Goal: Task Accomplishment & Management: Complete application form

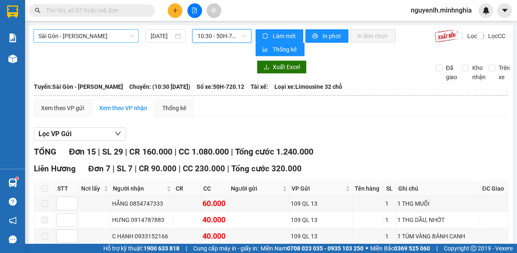
click at [110, 38] on span "Sài Gòn - [PERSON_NAME]" at bounding box center [86, 36] width 95 height 13
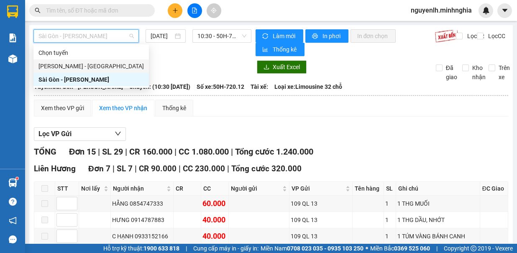
click at [98, 67] on div "[PERSON_NAME] - [GEOGRAPHIC_DATA]" at bounding box center [91, 66] width 105 height 9
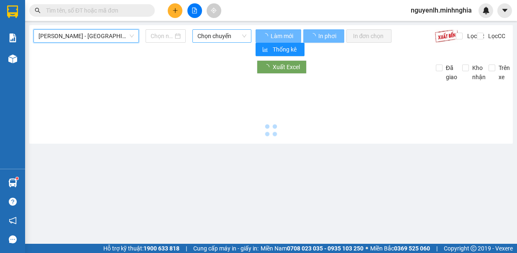
click at [221, 38] on span "Chọn chuyến" at bounding box center [222, 36] width 49 height 13
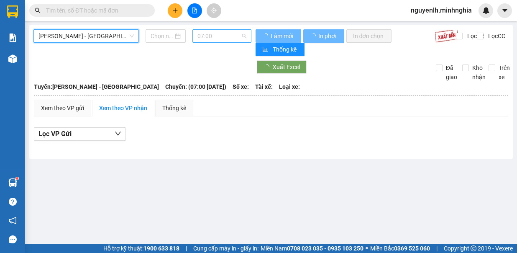
type input "[DATE]"
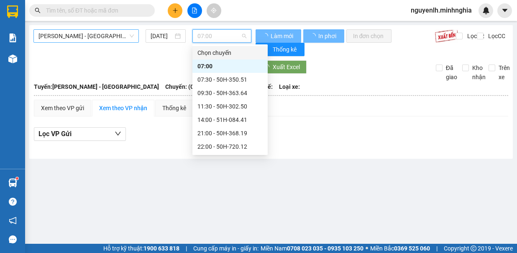
click at [85, 39] on span "[PERSON_NAME] - [GEOGRAPHIC_DATA]" at bounding box center [86, 36] width 95 height 13
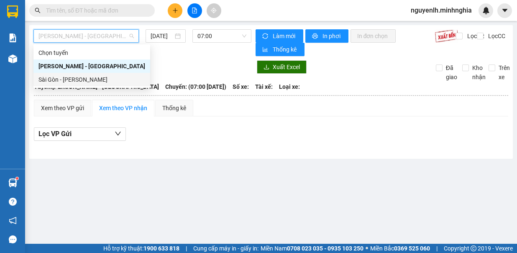
click at [82, 79] on div "Sài Gòn - [PERSON_NAME]" at bounding box center [92, 79] width 107 height 9
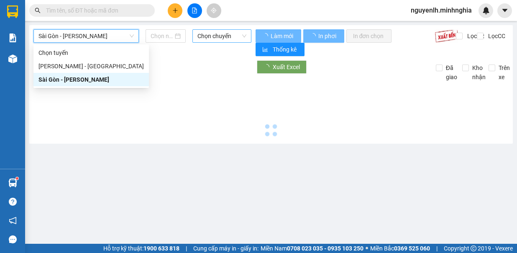
type input "[DATE]"
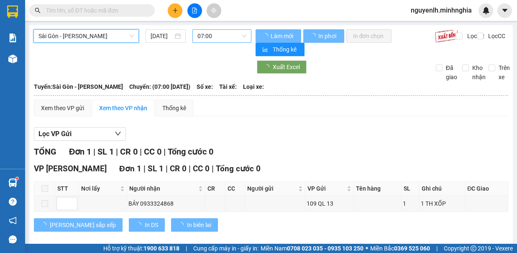
click at [221, 39] on span "07:00" at bounding box center [222, 36] width 49 height 13
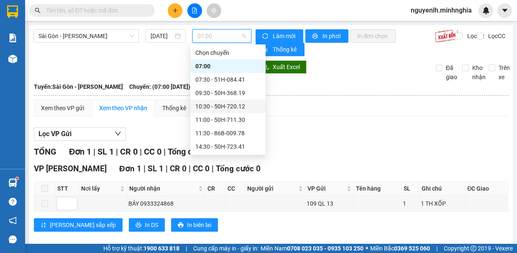
click at [221, 105] on div "10:30 - 50H-720.12" at bounding box center [227, 106] width 65 height 9
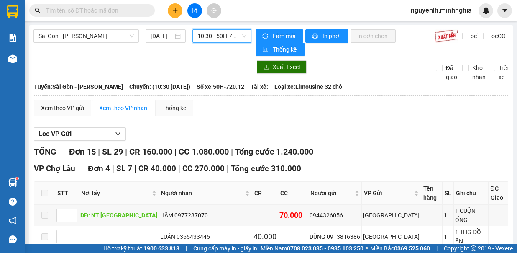
click at [237, 39] on span "10:30 - 50H-720.12" at bounding box center [222, 36] width 49 height 13
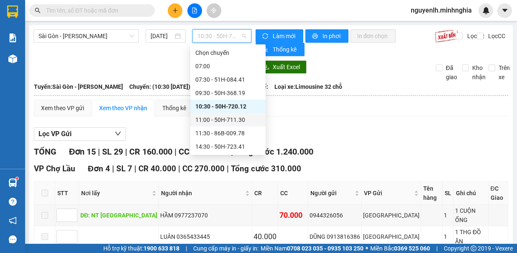
click at [238, 116] on div "11:00 - 50H-711.30" at bounding box center [227, 119] width 65 height 9
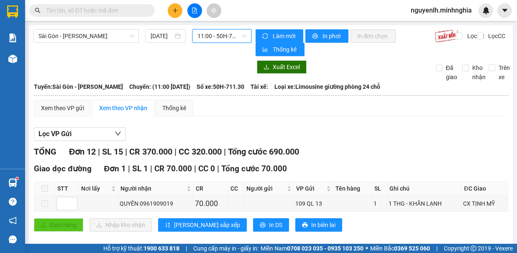
click at [213, 31] on span "11:00 - 50H-711.30" at bounding box center [222, 36] width 49 height 13
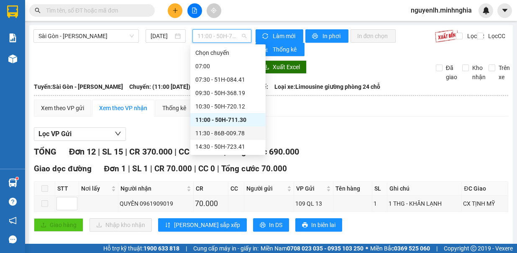
click at [236, 134] on div "11:30 - 86B-009.78" at bounding box center [227, 132] width 65 height 9
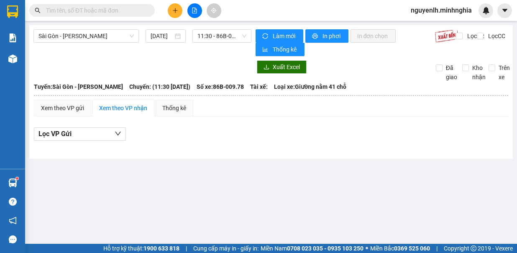
click at [232, 25] on div "Sài Gòn - Phan Rí 13/10/2025 11:30 - 86B-009.78 Làm mới In phơi In đơn chọn Thố…" at bounding box center [271, 92] width 484 height 134
click at [221, 40] on span "11:30 - 86B-009.78" at bounding box center [222, 36] width 49 height 13
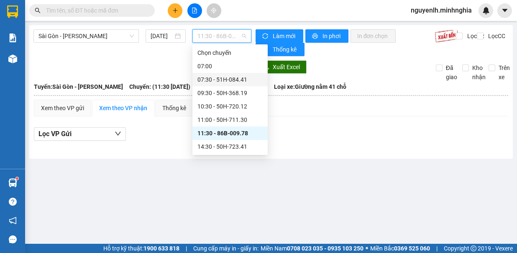
click at [235, 79] on div "07:30 - 51H-084.41" at bounding box center [230, 79] width 65 height 9
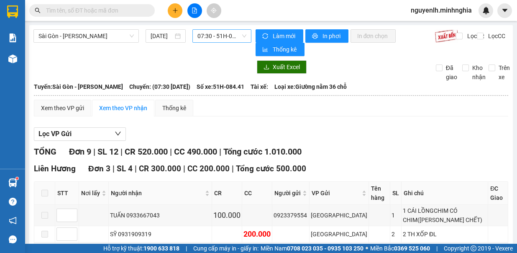
click at [221, 41] on span "07:30 - 51H-084.41" at bounding box center [222, 36] width 49 height 13
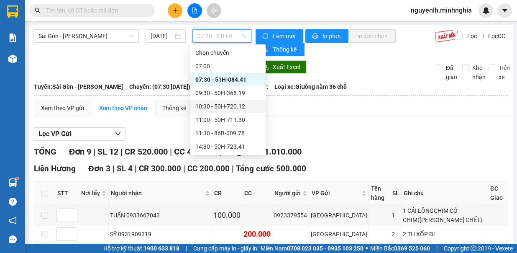
click at [236, 105] on div "10:30 - 50H-720.12" at bounding box center [227, 106] width 65 height 9
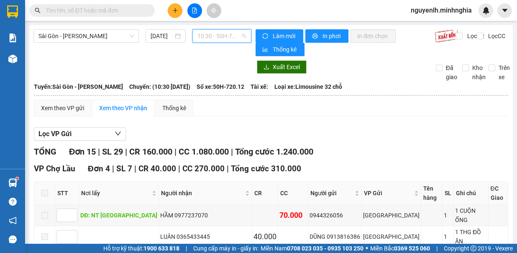
click at [216, 31] on span "10:30 - 50H-720.12" at bounding box center [222, 36] width 49 height 13
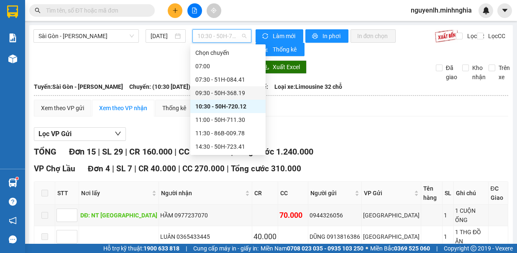
click at [222, 89] on div "09:30 - 50H-368.19" at bounding box center [227, 92] width 65 height 9
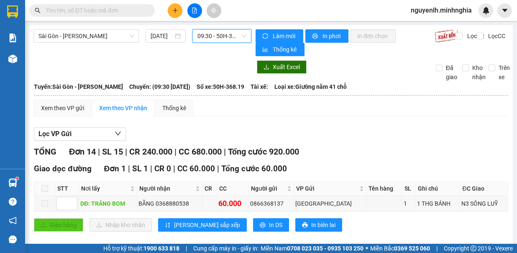
click at [212, 33] on span "09:30 - 50H-368.19" at bounding box center [222, 36] width 49 height 13
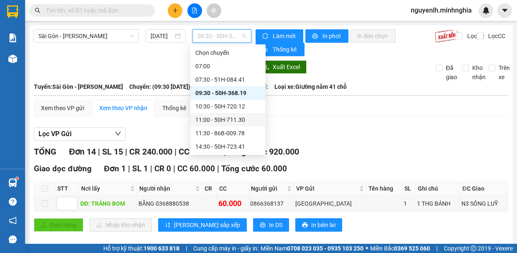
click at [234, 120] on div "11:00 - 50H-711.30" at bounding box center [227, 119] width 65 height 9
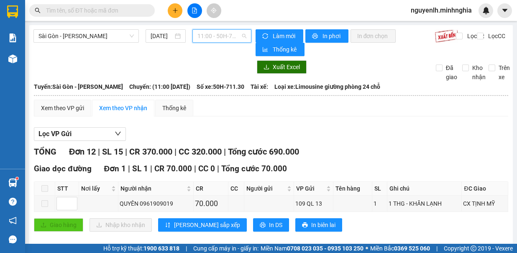
click at [226, 37] on span "11:00 - 50H-711.30" at bounding box center [222, 36] width 49 height 13
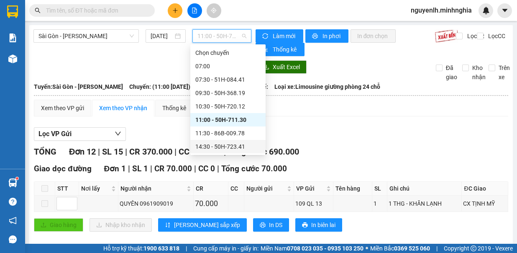
click at [217, 147] on div "14:30 - 50H-723.41" at bounding box center [227, 146] width 65 height 9
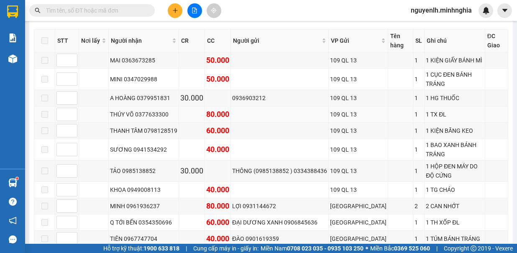
scroll to position [293, 0]
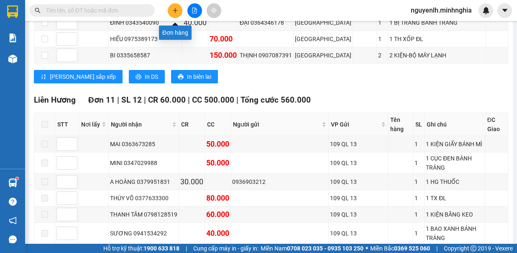
click at [172, 10] on icon "plus" at bounding box center [175, 11] width 6 height 6
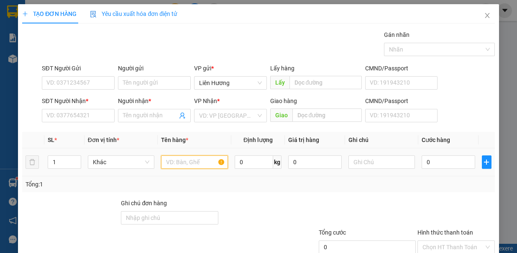
click at [169, 159] on input "text" at bounding box center [194, 161] width 67 height 13
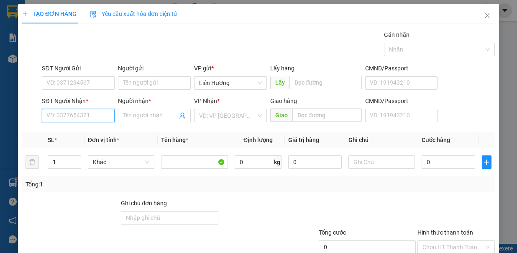
drag, startPoint x: 74, startPoint y: 110, endPoint x: 57, endPoint y: 116, distance: 18.9
click at [63, 112] on input "SĐT Người Nhận *" at bounding box center [78, 115] width 73 height 13
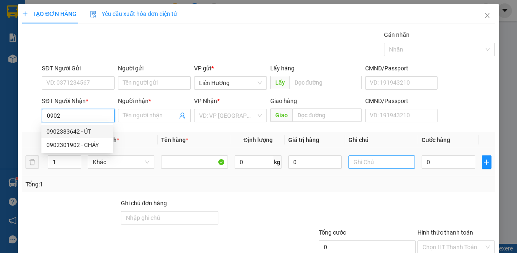
type input "0902"
click at [359, 159] on input "text" at bounding box center [382, 161] width 67 height 13
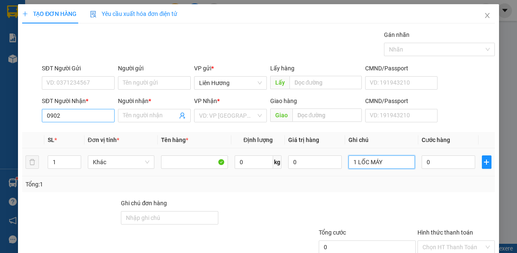
type input "1 LỐC MÁY"
click at [85, 115] on input "0902" at bounding box center [78, 115] width 73 height 13
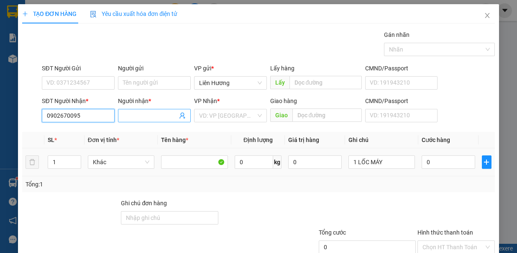
type input "0902670095"
click at [141, 119] on input "Người nhận *" at bounding box center [150, 115] width 54 height 9
type input "TÚ"
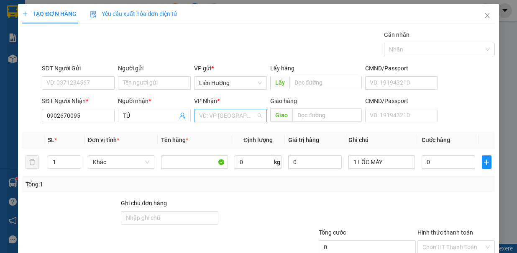
click at [239, 115] on input "search" at bounding box center [227, 115] width 57 height 13
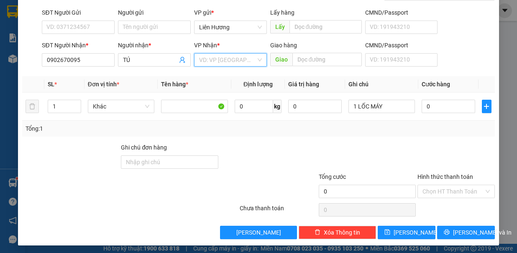
click at [223, 62] on input "search" at bounding box center [227, 60] width 57 height 13
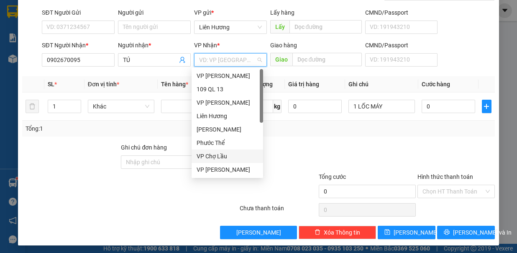
scroll to position [40, 0]
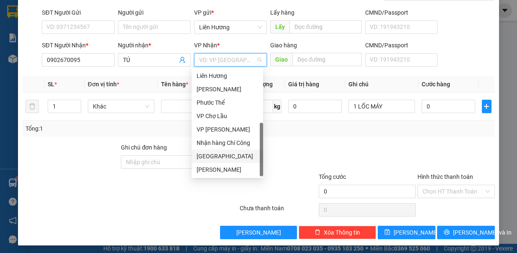
click at [226, 158] on div "[GEOGRAPHIC_DATA]" at bounding box center [228, 156] width 62 height 9
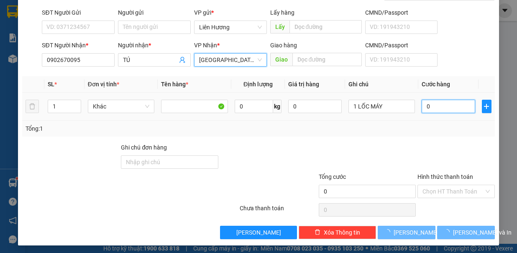
click at [434, 107] on input "0" at bounding box center [449, 106] width 54 height 13
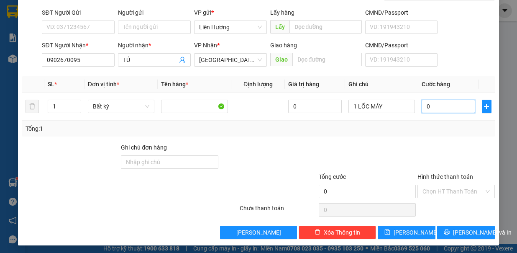
type input "2"
type input "25"
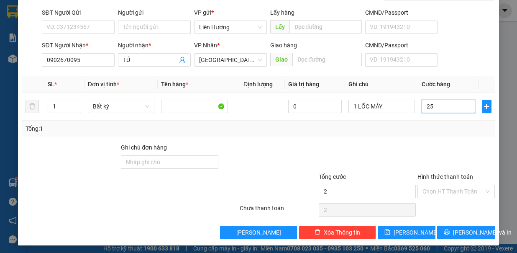
type input "25"
type input "250"
type input "250.000"
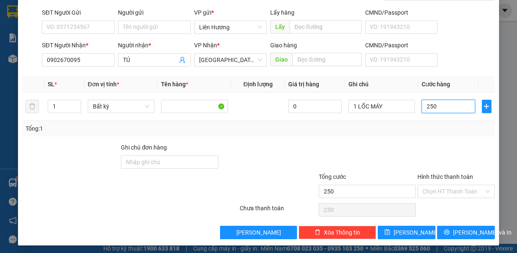
type input "250.000"
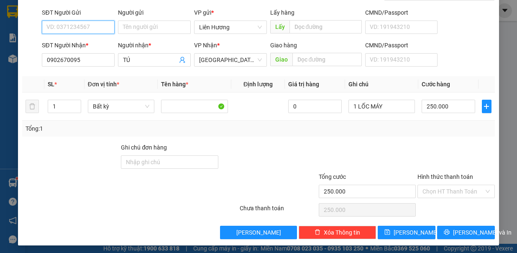
click at [97, 29] on input "SĐT Người Gửi" at bounding box center [78, 27] width 73 height 13
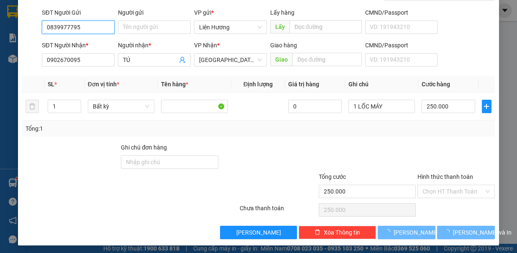
type input "0839977795"
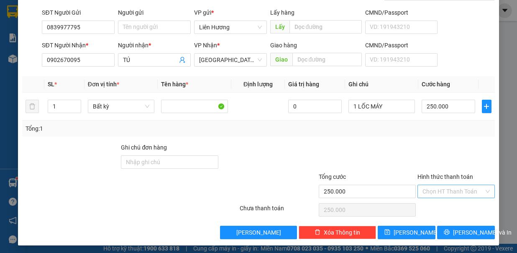
click at [435, 189] on input "Hình thức thanh toán" at bounding box center [454, 191] width 62 height 13
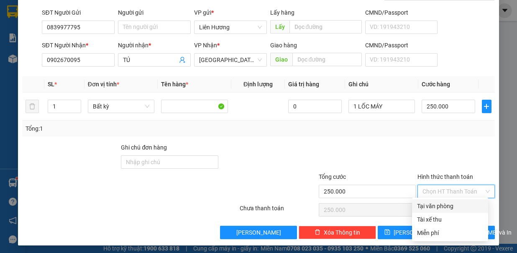
click at [447, 203] on div "Tại văn phòng" at bounding box center [450, 205] width 66 height 9
type input "0"
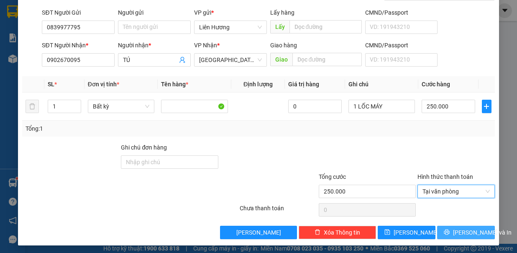
click at [475, 233] on span "[PERSON_NAME] và In" at bounding box center [482, 232] width 59 height 9
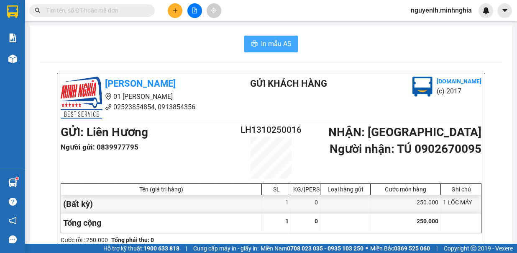
click at [269, 45] on span "In mẫu A5" at bounding box center [276, 44] width 30 height 10
click at [277, 47] on span "In mẫu A5" at bounding box center [276, 44] width 30 height 10
click at [277, 42] on span "In mẫu A5" at bounding box center [276, 44] width 30 height 10
click at [273, 43] on span "In mẫu A5" at bounding box center [276, 44] width 30 height 10
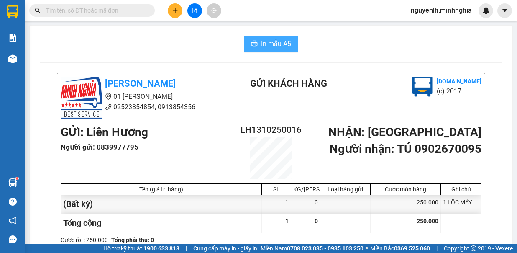
click at [273, 43] on span "In mẫu A5" at bounding box center [276, 44] width 30 height 10
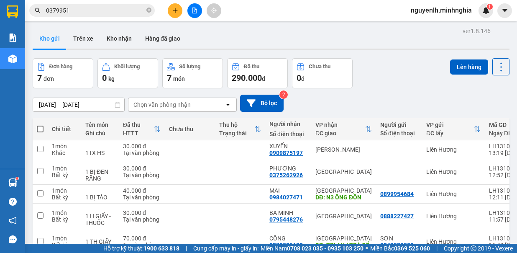
click at [195, 10] on icon "file-add" at bounding box center [195, 11] width 6 height 6
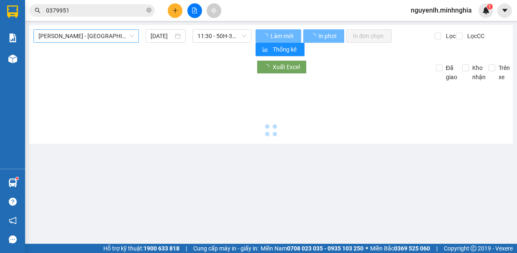
click at [113, 37] on span "[PERSON_NAME] - [GEOGRAPHIC_DATA]" at bounding box center [86, 36] width 95 height 13
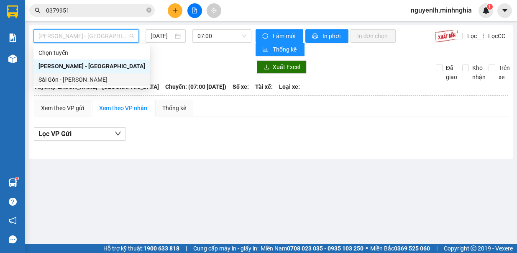
drag, startPoint x: 88, startPoint y: 83, endPoint x: 181, endPoint y: 67, distance: 94.3
click at [87, 83] on div "Sài Gòn - [PERSON_NAME]" at bounding box center [92, 79] width 107 height 9
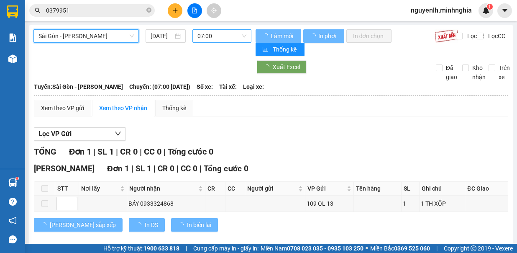
click at [200, 33] on span "07:00" at bounding box center [222, 36] width 49 height 13
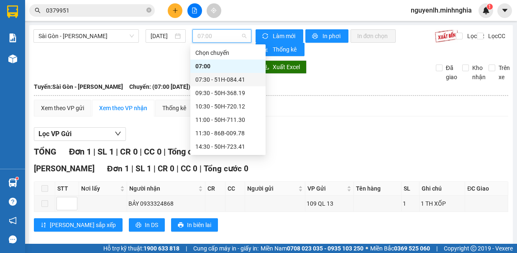
scroll to position [80, 0]
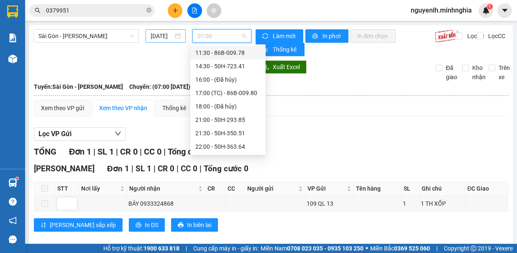
click at [151, 36] on input "[DATE]" at bounding box center [162, 35] width 23 height 9
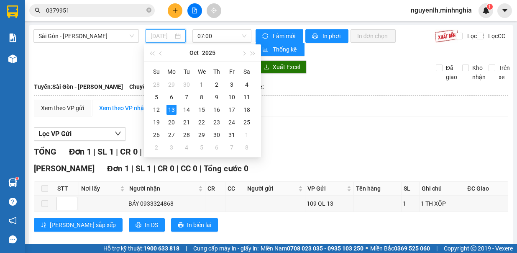
drag, startPoint x: 186, startPoint y: 107, endPoint x: 221, endPoint y: 64, distance: 55.9
click at [188, 103] on td "14" at bounding box center [186, 109] width 15 height 13
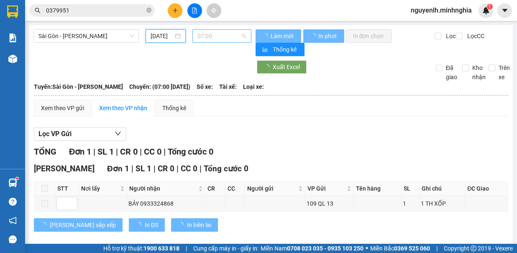
click at [218, 32] on span "07:00" at bounding box center [222, 36] width 49 height 13
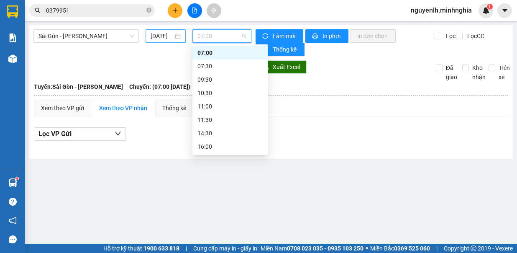
click at [157, 32] on input "14/10/2025" at bounding box center [162, 35] width 23 height 9
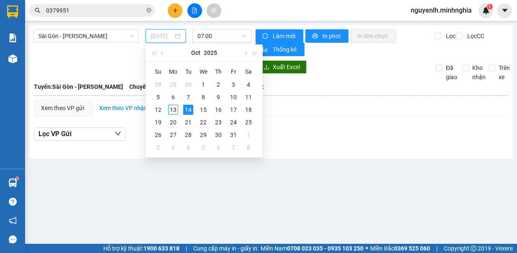
click at [175, 110] on div "13" at bounding box center [173, 110] width 10 height 10
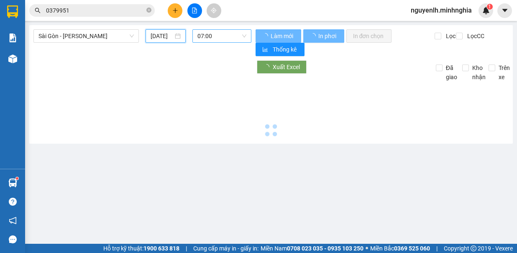
click at [232, 40] on span "07:00" at bounding box center [222, 36] width 49 height 13
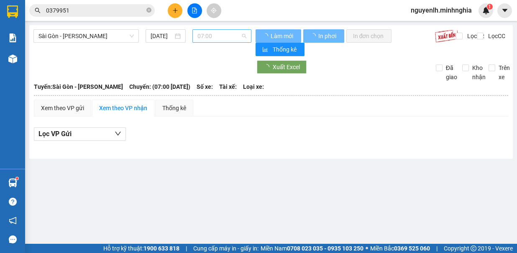
type input "[DATE]"
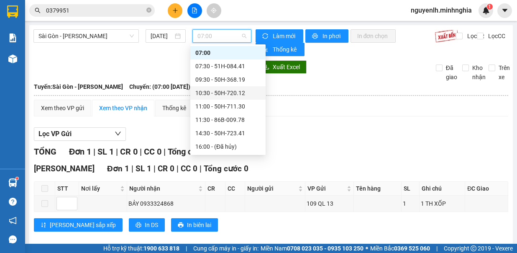
scroll to position [80, 0]
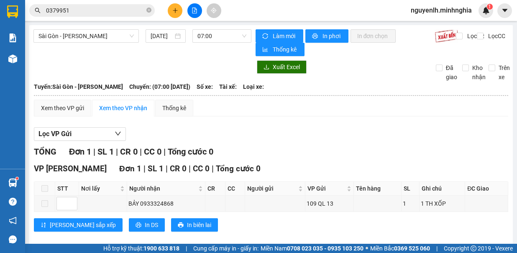
click at [176, 13] on button at bounding box center [175, 10] width 15 height 15
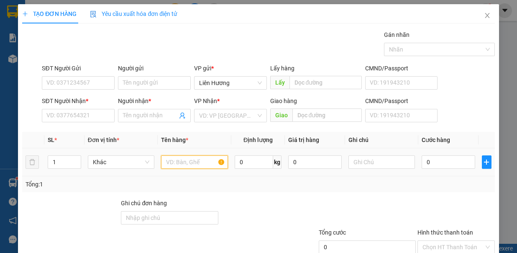
click at [178, 157] on input "text" at bounding box center [194, 161] width 67 height 13
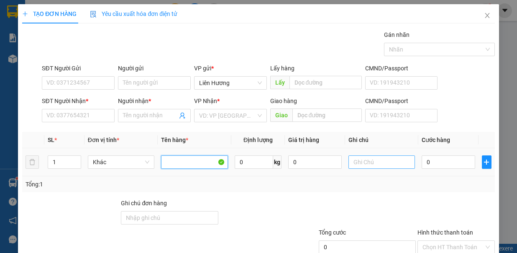
drag, startPoint x: 180, startPoint y: 162, endPoint x: 358, endPoint y: 155, distance: 178.4
click at [184, 162] on input "text" at bounding box center [194, 161] width 67 height 13
click at [378, 166] on input "text" at bounding box center [382, 161] width 67 height 13
type input "1TH RĂNG"
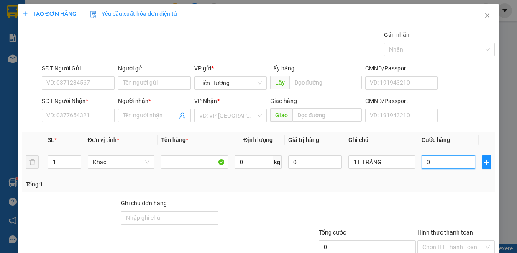
click at [430, 167] on input "0" at bounding box center [449, 161] width 54 height 13
type input "4"
type input "40"
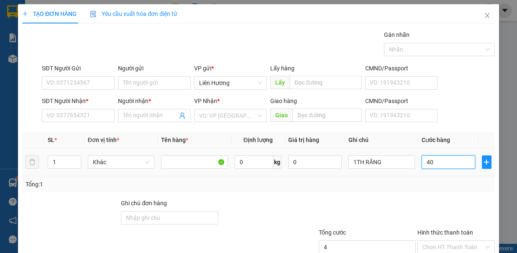
type input "40"
click at [82, 113] on input "SĐT Người Nhận *" at bounding box center [78, 115] width 73 height 13
type input "40.000"
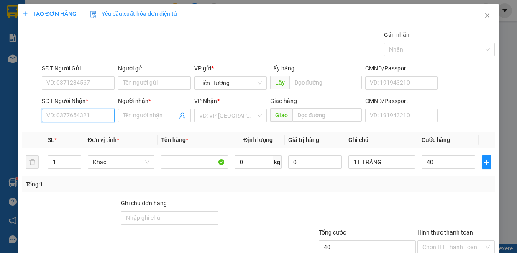
type input "40.000"
click at [72, 111] on input "SĐT Người Nhận *" at bounding box center [78, 115] width 73 height 13
click at [101, 129] on div "0899124538 - HÙNG" at bounding box center [77, 131] width 62 height 9
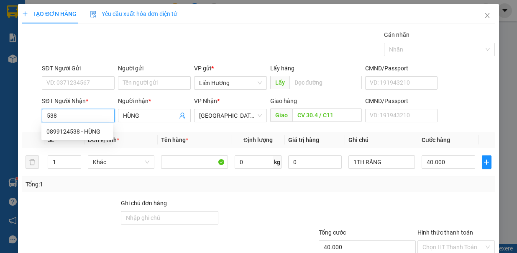
type input "0899124538"
type input "HÙNG"
type input "CV 30.4 / C11"
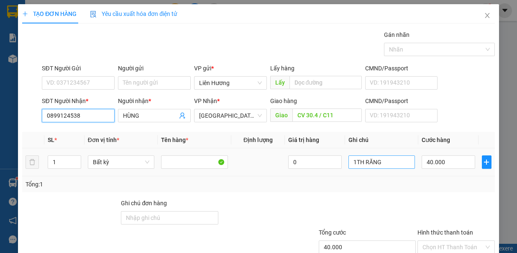
type input "0899124538"
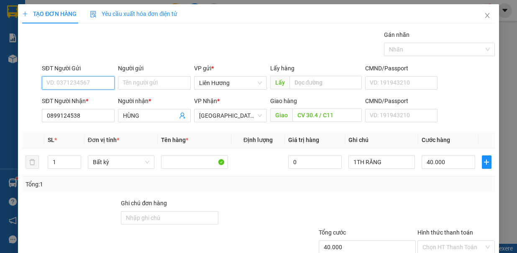
click at [80, 85] on input "SĐT Người Gửi" at bounding box center [78, 82] width 73 height 13
click at [85, 98] on div "0932553235 - BS THỊNH" at bounding box center [78, 98] width 64 height 9
type input "0932553235"
type input "BS THỊNH"
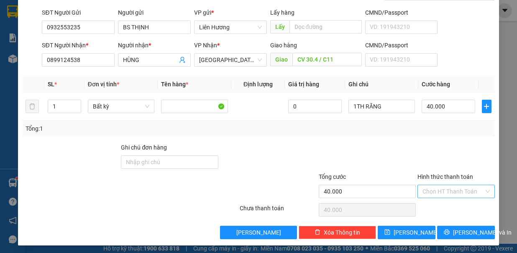
click at [452, 186] on input "Hình thức thanh toán" at bounding box center [454, 191] width 62 height 13
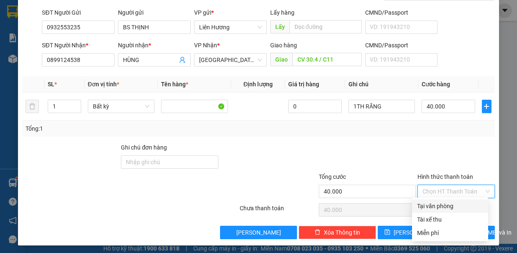
drag, startPoint x: 454, startPoint y: 206, endPoint x: 457, endPoint y: 219, distance: 13.4
click at [454, 207] on div "Tại văn phòng" at bounding box center [450, 205] width 66 height 9
type input "0"
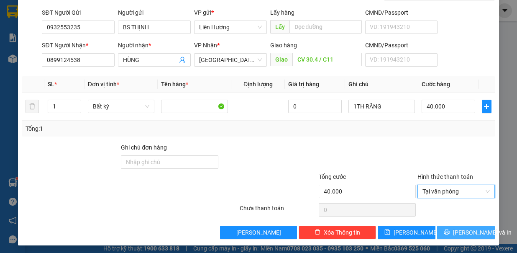
click at [454, 234] on button "[PERSON_NAME] và In" at bounding box center [466, 232] width 58 height 13
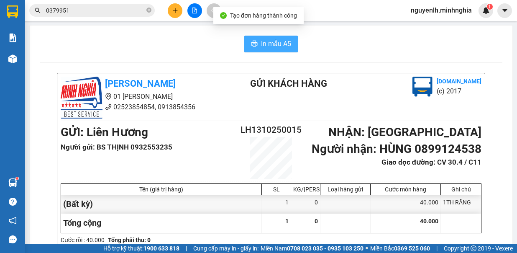
click at [280, 41] on span "In mẫu A5" at bounding box center [276, 44] width 30 height 10
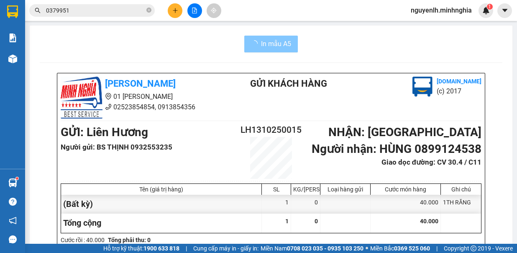
click at [265, 45] on span "In mẫu A5" at bounding box center [276, 44] width 30 height 10
click at [279, 39] on span "In mẫu A5" at bounding box center [276, 44] width 30 height 10
click at [196, 6] on button at bounding box center [195, 10] width 15 height 15
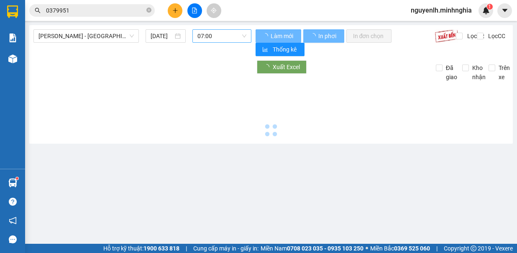
click at [213, 34] on span "07:00" at bounding box center [222, 36] width 49 height 13
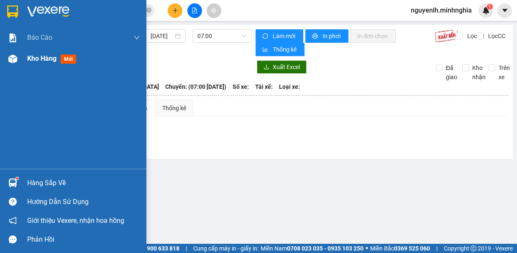
click at [18, 62] on div at bounding box center [12, 58] width 15 height 15
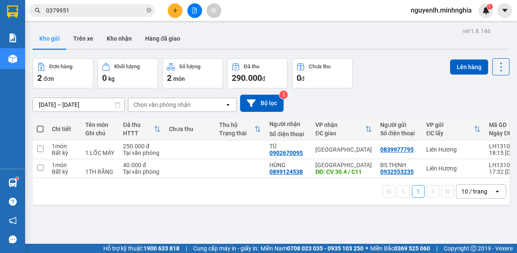
click at [166, 11] on div at bounding box center [194, 10] width 63 height 15
click at [179, 12] on button at bounding box center [175, 10] width 15 height 15
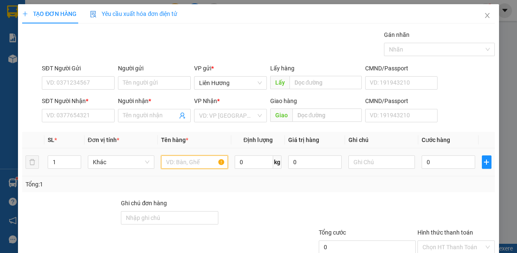
click at [187, 162] on input "text" at bounding box center [194, 161] width 67 height 13
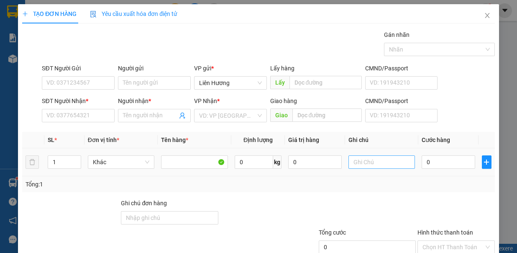
click at [74, 157] on span "up" at bounding box center [76, 159] width 5 height 5
type input "2"
click at [362, 162] on input "text" at bounding box center [382, 161] width 67 height 13
drag, startPoint x: 396, startPoint y: 161, endPoint x: 373, endPoint y: 160, distance: 23.0
click at [373, 160] on input "1TX ,1TG - Đ.ĂN" at bounding box center [382, 161] width 67 height 13
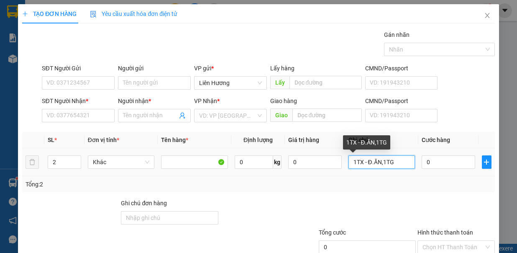
click at [391, 162] on input "1TX - Đ.ĂN,1TG" at bounding box center [382, 161] width 67 height 13
click at [380, 160] on input "1TX - Đ.ĂN,1TG - LOG NƯỚNG" at bounding box center [382, 161] width 67 height 13
click at [363, 163] on input "1TX - Đ.ĂN,1TG - LÒ NƯỚNG" at bounding box center [382, 161] width 67 height 13
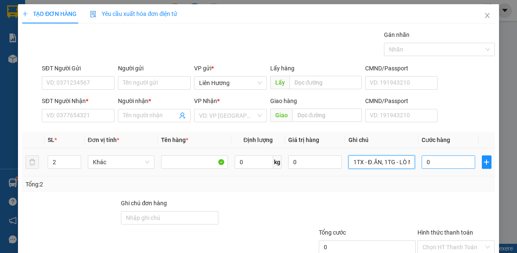
type input "1TX - Đ.ĂN, 1TG - LÒ NƯỚNG"
click at [438, 159] on input "0" at bounding box center [449, 161] width 54 height 13
type input "9"
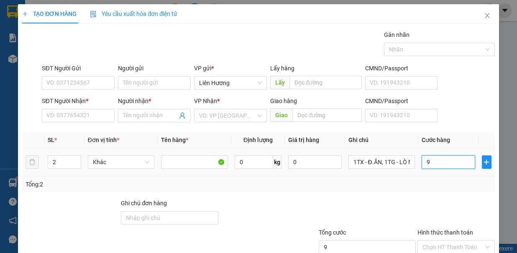
type input "90"
click at [73, 115] on input "SĐT Người Nhận *" at bounding box center [78, 115] width 73 height 13
type input "90.000"
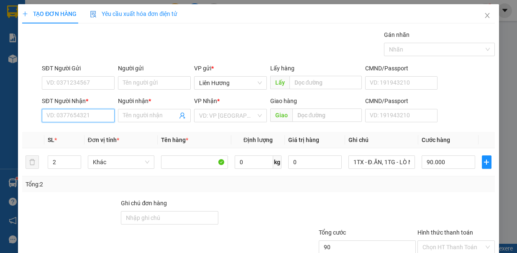
type input "90.000"
click at [82, 133] on div "0383394543 - TÝ" at bounding box center [77, 131] width 62 height 9
type input "0383394543"
type input "TÝ"
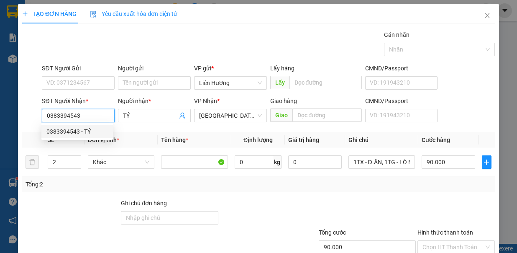
type input "0383394543"
drag, startPoint x: 94, startPoint y: 74, endPoint x: 92, endPoint y: 84, distance: 10.6
click at [92, 84] on div "SĐT Người Gửi VD: 0371234567" at bounding box center [78, 78] width 73 height 29
click at [92, 84] on input "SĐT Người Gửi" at bounding box center [78, 82] width 73 height 13
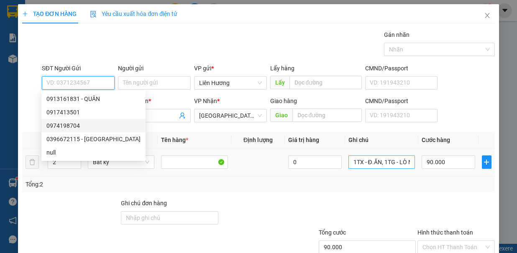
drag, startPoint x: 87, startPoint y: 126, endPoint x: 392, endPoint y: 163, distance: 307.0
click at [89, 126] on div "0974198704" at bounding box center [93, 125] width 94 height 9
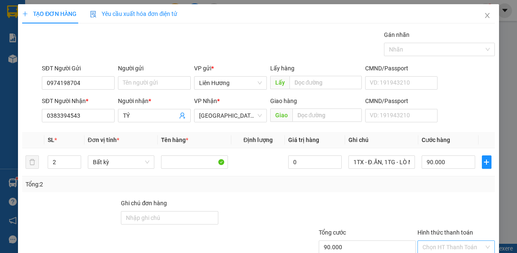
click at [449, 241] on input "Hình thức thanh toán" at bounding box center [454, 247] width 62 height 13
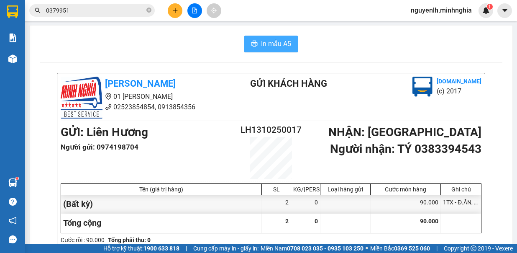
click at [261, 39] on span "In mẫu A5" at bounding box center [276, 44] width 30 height 10
click at [270, 45] on span "In mẫu A5" at bounding box center [276, 44] width 30 height 10
click at [277, 45] on span "In mẫu A5" at bounding box center [276, 44] width 30 height 10
click at [177, 15] on button at bounding box center [175, 10] width 15 height 15
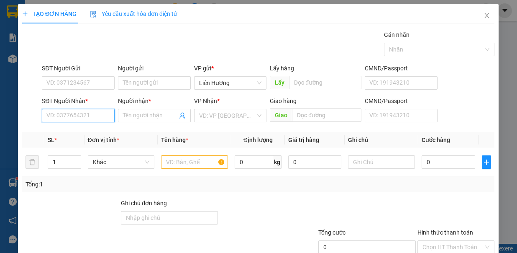
click at [79, 116] on input "SĐT Người Nhận *" at bounding box center [78, 115] width 73 height 13
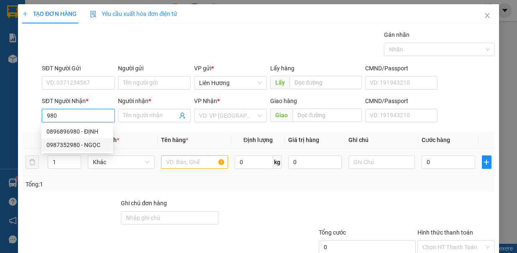
drag, startPoint x: 90, startPoint y: 143, endPoint x: 182, endPoint y: 147, distance: 92.2
click at [90, 143] on div "0987352980 - NGỌC" at bounding box center [77, 144] width 62 height 9
type input "0987352980"
type input "NGỌC"
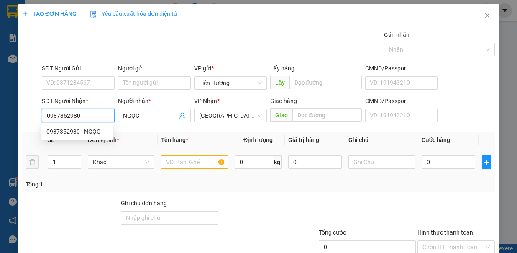
type input "0987352980"
click at [187, 165] on input "text" at bounding box center [194, 161] width 67 height 13
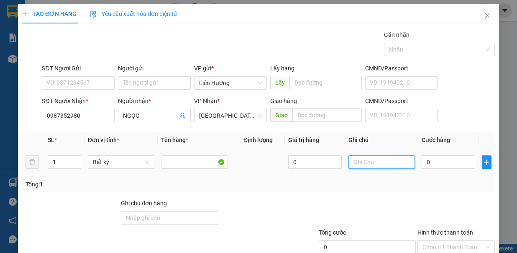
click at [358, 157] on input "text" at bounding box center [382, 161] width 67 height 13
type input "1TX - HS"
click at [429, 162] on input "0" at bounding box center [449, 161] width 54 height 13
type input "1"
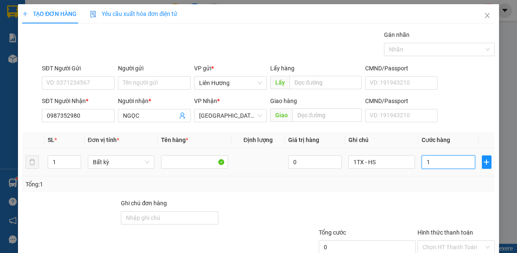
type input "1"
type input "10"
type input "100"
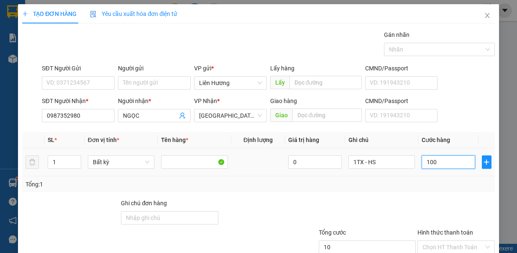
type input "100"
click at [442, 241] on input "Hình thức thanh toán" at bounding box center [454, 247] width 62 height 13
type input "100.000"
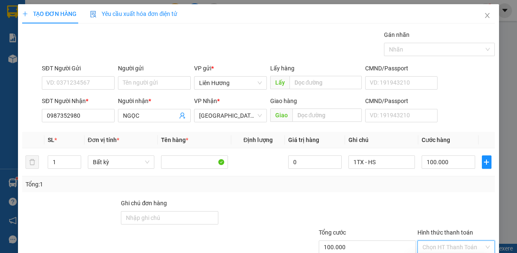
type input "0"
drag, startPoint x: 466, startPoint y: 221, endPoint x: 462, endPoint y: 226, distance: 6.5
click at [465, 222] on div "Transit Pickup Surcharge Ids Transit Deliver Surcharge Ids Transit Deliver Surc…" at bounding box center [258, 163] width 473 height 266
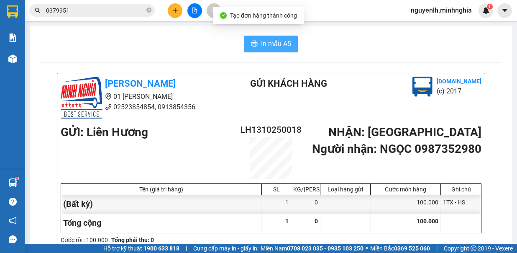
click at [282, 44] on span "In mẫu A5" at bounding box center [276, 44] width 30 height 10
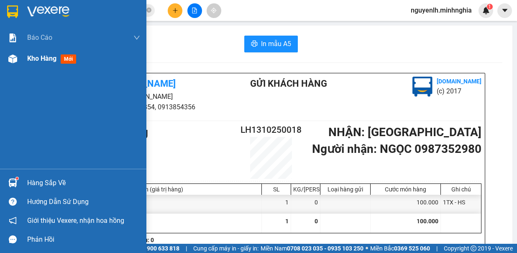
click at [20, 59] on div "Kho hàng mới" at bounding box center [73, 58] width 146 height 21
click at [47, 58] on span "Kho hàng" at bounding box center [41, 58] width 29 height 8
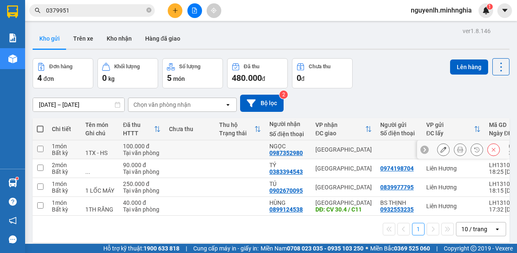
click at [491, 147] on icon at bounding box center [494, 149] width 6 height 6
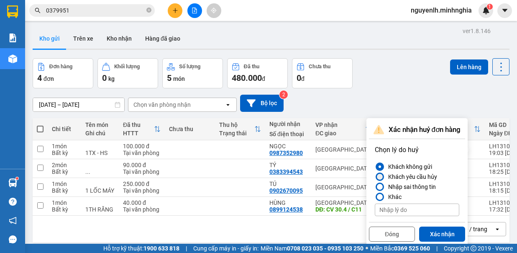
click at [384, 177] on div at bounding box center [380, 176] width 8 height 8
click at [375, 177] on input "Khách yêu cầu hủy" at bounding box center [375, 177] width 0 height 0
click at [380, 182] on div at bounding box center [380, 186] width 8 height 8
click at [375, 187] on input "Nhập sai thông tin" at bounding box center [375, 187] width 0 height 0
click at [432, 233] on button "Xác nhận" at bounding box center [442, 233] width 46 height 15
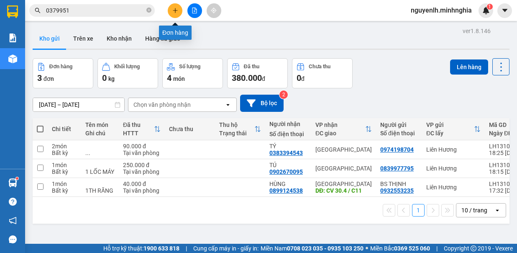
click at [170, 8] on button at bounding box center [175, 10] width 15 height 15
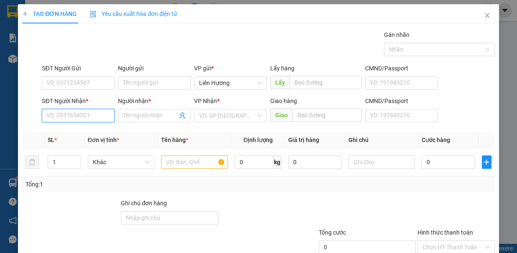
click at [84, 116] on input "SĐT Người Nhận *" at bounding box center [78, 115] width 73 height 13
type input "980"
click at [75, 156] on span "Increase Value" at bounding box center [76, 160] width 9 height 8
type input "2"
click at [78, 118] on input "980" at bounding box center [78, 115] width 73 height 13
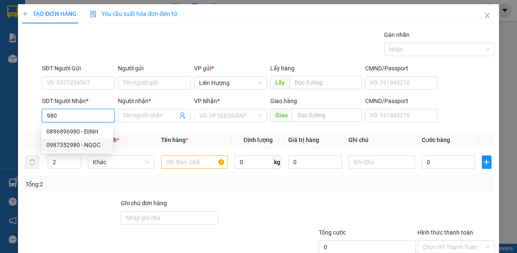
click at [92, 145] on div "0987352980 - NGỌC" at bounding box center [77, 144] width 62 height 9
type input "0987352980"
type input "NGỌC"
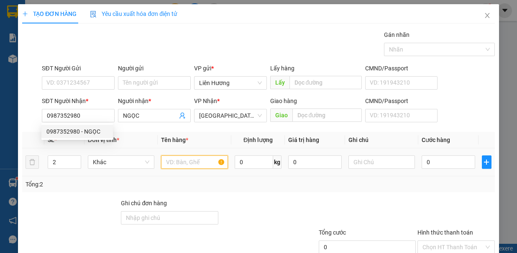
click at [193, 167] on input "text" at bounding box center [194, 161] width 67 height 13
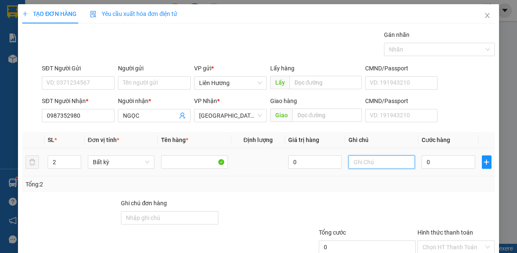
click at [349, 159] on input "text" at bounding box center [382, 161] width 67 height 13
type input "2TX - HS"
click at [425, 161] on input "0" at bounding box center [449, 161] width 54 height 13
type input "1"
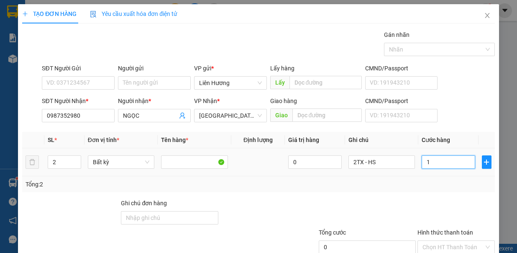
type input "1"
type input "18"
type input "180"
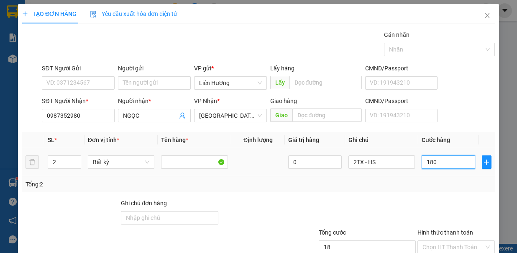
type input "180"
click at [447, 241] on input "Hình thức thanh toán" at bounding box center [454, 247] width 62 height 13
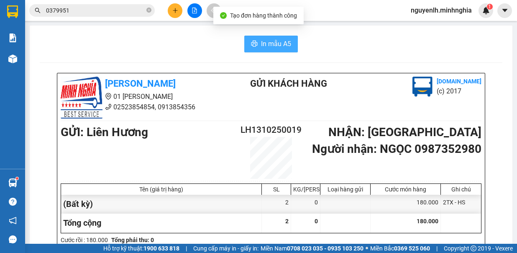
click at [275, 42] on span "In mẫu A5" at bounding box center [276, 44] width 30 height 10
click at [275, 41] on span "In mẫu A5" at bounding box center [276, 44] width 30 height 10
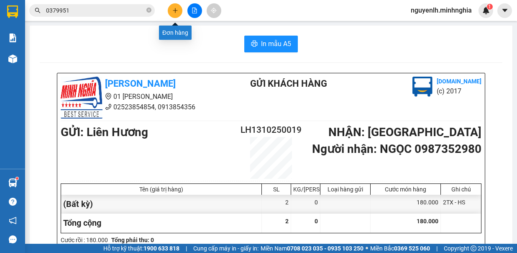
click at [172, 9] on icon "plus" at bounding box center [175, 11] width 6 height 6
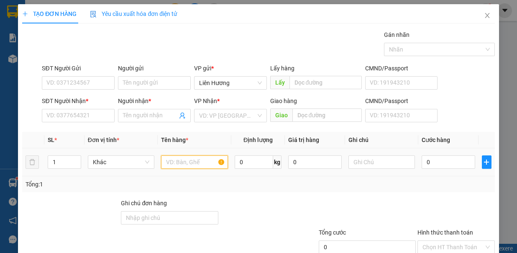
click at [188, 164] on input "text" at bounding box center [194, 161] width 67 height 13
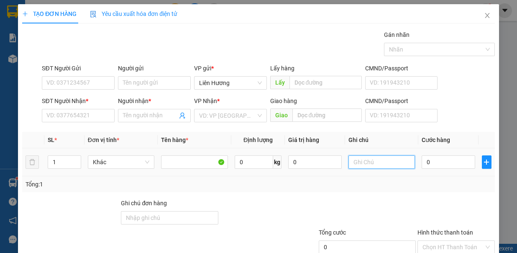
click at [350, 157] on input "text" at bounding box center [382, 161] width 67 height 13
type input "1TX - HS"
click at [433, 160] on input "0" at bounding box center [449, 161] width 54 height 13
type input "5"
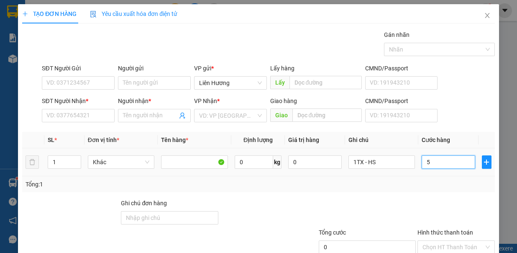
type input "5"
type input "0"
type input "04"
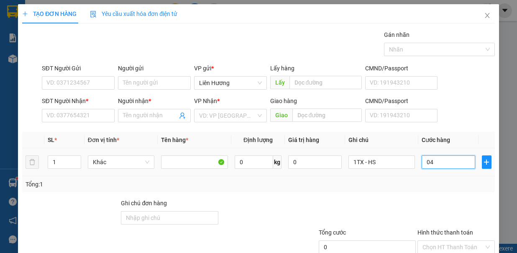
type input "4"
type input "040"
type input "40"
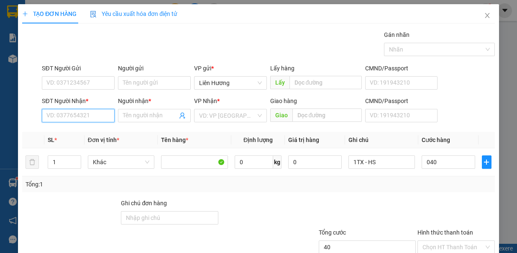
click at [94, 112] on input "SĐT Người Nhận *" at bounding box center [78, 115] width 73 height 13
type input "40.000"
type input "0938286122"
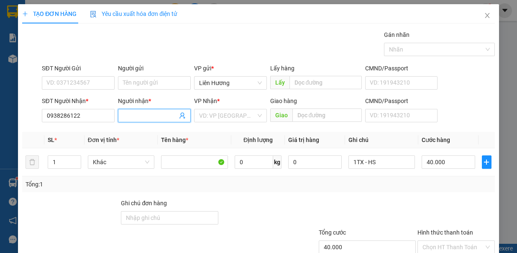
click at [149, 111] on input "Người nhận *" at bounding box center [150, 115] width 54 height 9
type input "PHI"
click at [79, 82] on input "SĐT Người Gửi" at bounding box center [78, 82] width 73 height 13
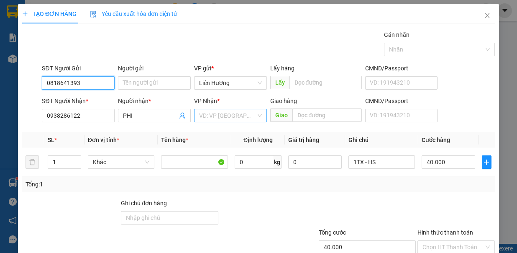
type input "0818641393"
click at [218, 117] on input "search" at bounding box center [227, 115] width 57 height 13
drag, startPoint x: 216, startPoint y: 55, endPoint x: 225, endPoint y: 84, distance: 30.3
click at [218, 109] on input "search" at bounding box center [227, 115] width 57 height 13
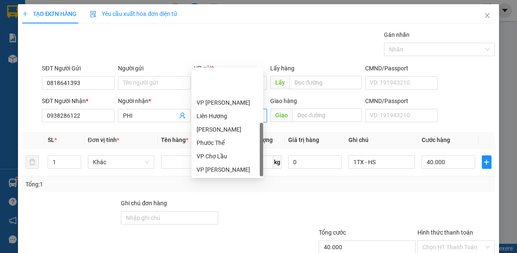
click at [227, 192] on div "Sài Gòn" at bounding box center [228, 196] width 62 height 9
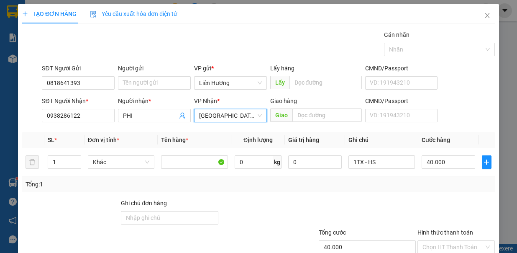
click at [470, 241] on input "Hình thức thanh toán" at bounding box center [454, 247] width 62 height 13
drag, startPoint x: 459, startPoint y: 203, endPoint x: 459, endPoint y: 211, distance: 8.0
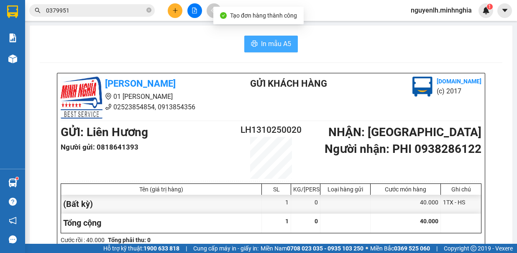
click at [277, 45] on span "In mẫu A5" at bounding box center [276, 44] width 30 height 10
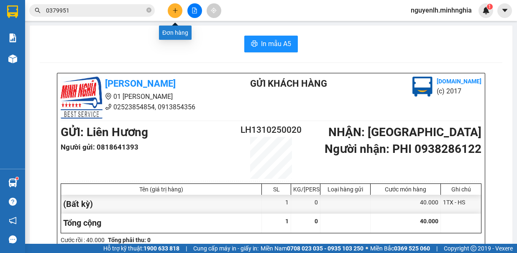
click at [175, 13] on button at bounding box center [175, 10] width 15 height 15
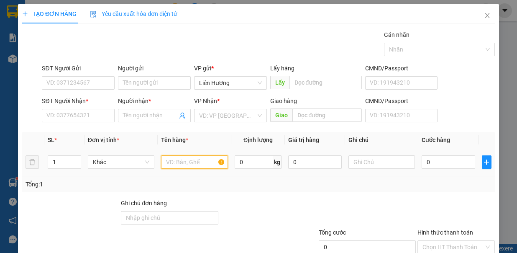
click at [204, 166] on input "text" at bounding box center [194, 161] width 67 height 13
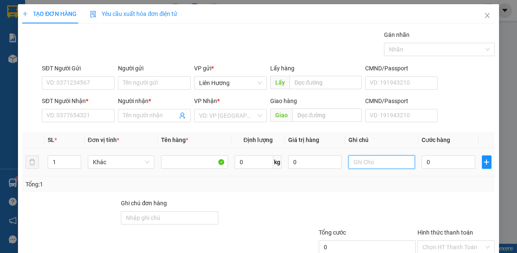
click at [374, 157] on input "text" at bounding box center [382, 161] width 67 height 13
type input "1TX - Đ.ĂN"
click at [429, 157] on input "0" at bounding box center [449, 161] width 54 height 13
type input "5"
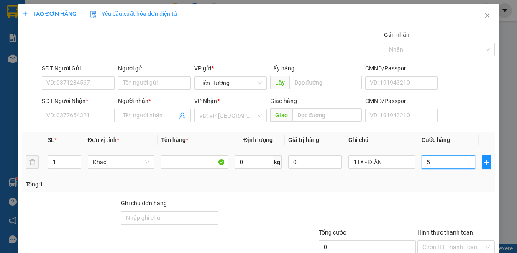
type input "5"
type input "50"
click at [92, 116] on input "SĐT Người Nhận *" at bounding box center [78, 115] width 73 height 13
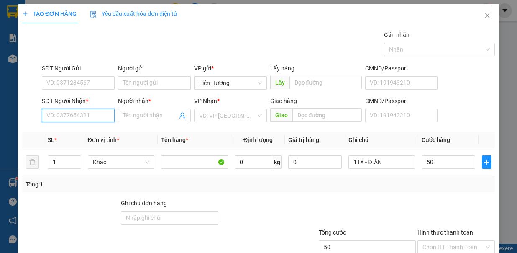
type input "50.000"
click at [72, 129] on div "0938472051 - ĐÔNG" at bounding box center [77, 131] width 62 height 9
type input "0938472051"
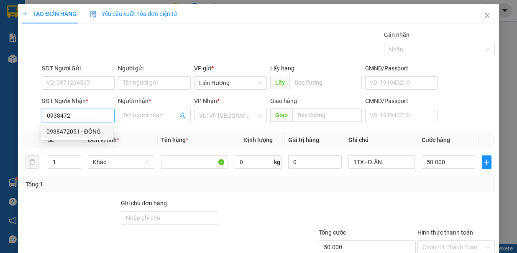
type input "ĐÔNG"
type input "0938472051"
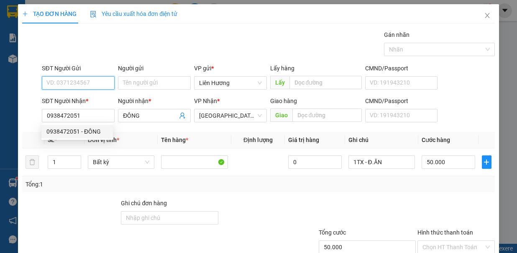
click at [84, 84] on input "SĐT Người Gửi" at bounding box center [78, 82] width 73 height 13
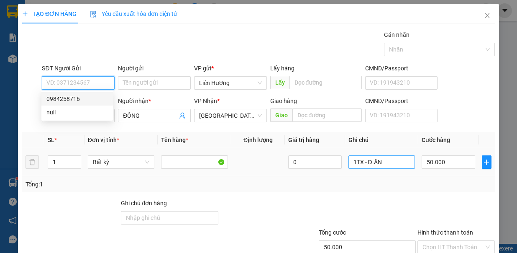
drag, startPoint x: 85, startPoint y: 97, endPoint x: 403, endPoint y: 164, distance: 325.4
click at [85, 97] on div "0984258716" at bounding box center [77, 98] width 62 height 9
type input "0984258716"
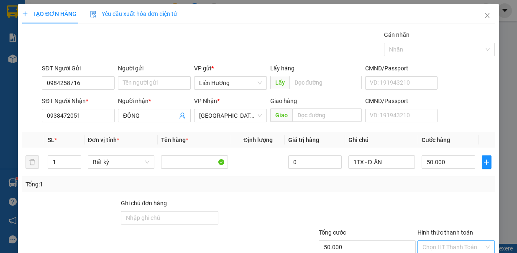
click at [445, 241] on input "Hình thức thanh toán" at bounding box center [454, 247] width 62 height 13
type input "0"
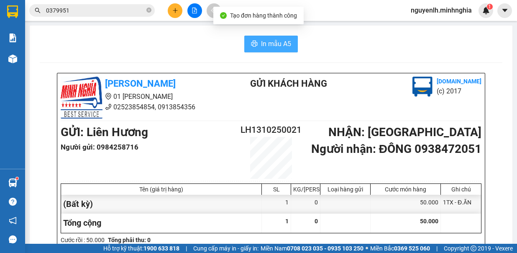
click at [264, 43] on span "In mẫu A5" at bounding box center [276, 44] width 30 height 10
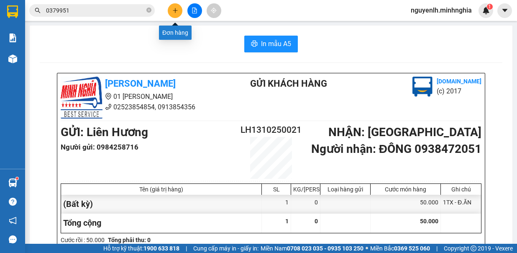
click at [176, 12] on icon "plus" at bounding box center [175, 11] width 6 height 6
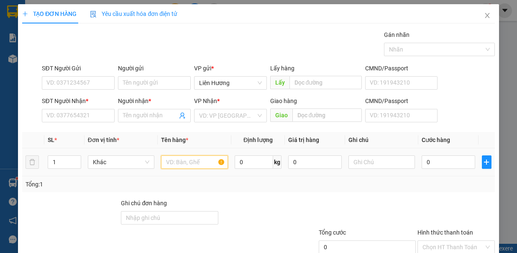
click at [198, 164] on input "text" at bounding box center [194, 161] width 67 height 13
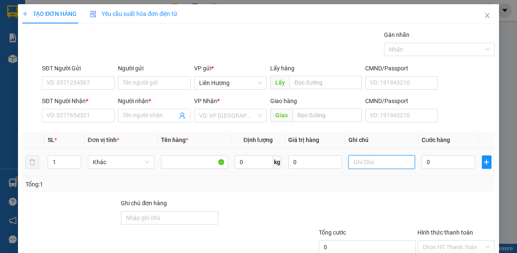
click at [361, 155] on input "text" at bounding box center [382, 161] width 67 height 13
type input "1TX - Đ.ĂN"
click at [447, 161] on input "0" at bounding box center [449, 161] width 54 height 13
type input "3"
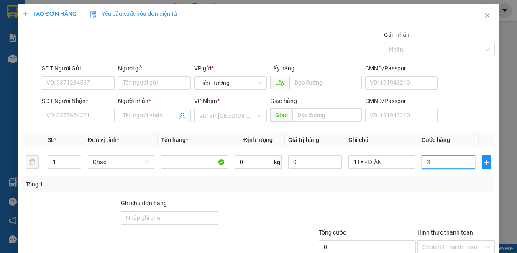
type input "3"
type input "30"
click at [85, 116] on input "SĐT Người Nhận *" at bounding box center [78, 115] width 73 height 13
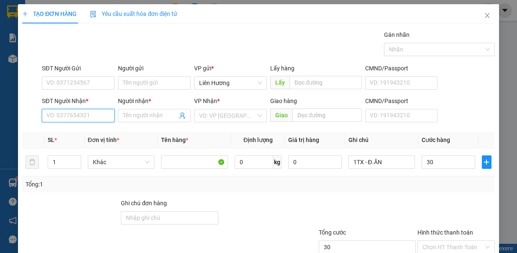
type input "30.000"
click at [78, 131] on div "0342573120 - DUYÊN" at bounding box center [77, 131] width 62 height 9
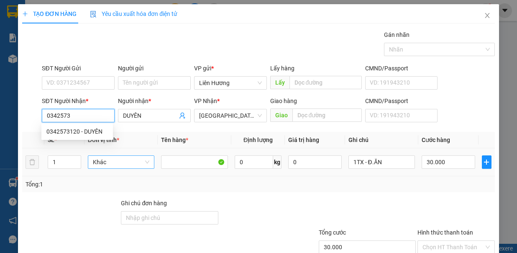
type input "0342573120"
type input "DUYÊN"
type input "0342573120"
click at [82, 87] on div "SĐT Người Gửi VD: 0371234567" at bounding box center [78, 78] width 73 height 29
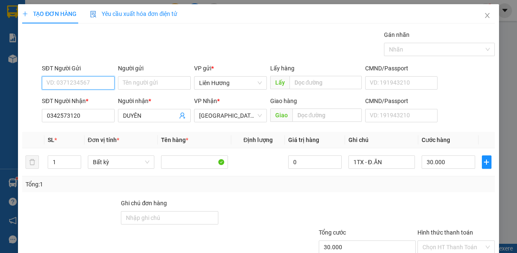
click at [93, 79] on input "SĐT Người Gửi" at bounding box center [78, 82] width 73 height 13
drag, startPoint x: 91, startPoint y: 95, endPoint x: 366, endPoint y: 164, distance: 283.4
click at [92, 95] on div "0915511063" at bounding box center [77, 98] width 62 height 9
type input "0915511063"
click at [442, 241] on input "Hình thức thanh toán" at bounding box center [454, 247] width 62 height 13
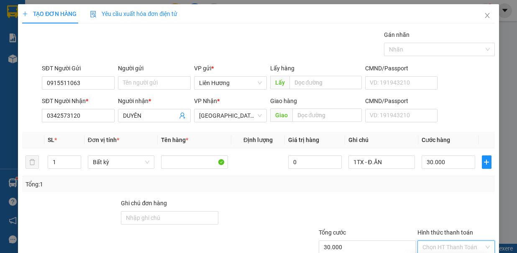
drag, startPoint x: 445, startPoint y: 200, endPoint x: 457, endPoint y: 230, distance: 31.6
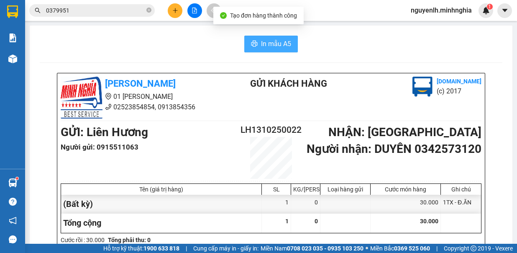
click at [282, 42] on span "In mẫu A5" at bounding box center [276, 44] width 30 height 10
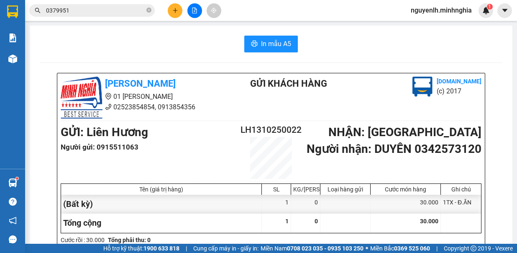
click at [175, 13] on button at bounding box center [175, 10] width 15 height 15
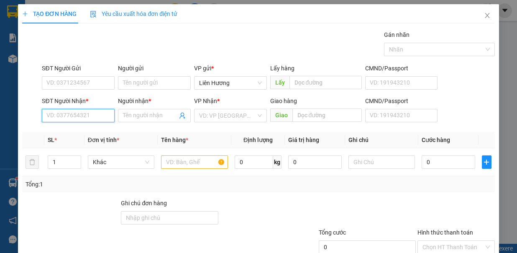
click at [73, 121] on input "SĐT Người Nhận *" at bounding box center [78, 115] width 73 height 13
click at [46, 119] on input "724" at bounding box center [78, 115] width 73 height 13
click at [62, 117] on input "2724" at bounding box center [78, 115] width 73 height 13
click at [71, 117] on input "2724" at bounding box center [78, 115] width 73 height 13
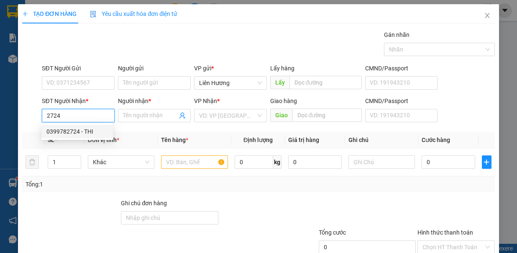
click at [79, 128] on div "0399782724 - THI" at bounding box center [77, 131] width 62 height 9
type input "0399782724"
type input "THI"
type input "0399782724"
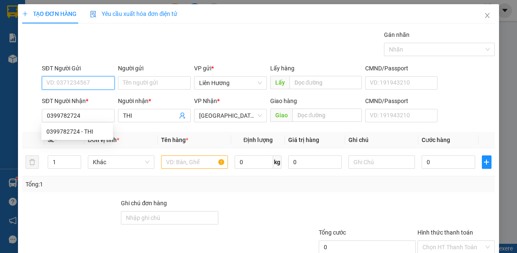
click at [83, 82] on input "SĐT Người Gửi" at bounding box center [78, 82] width 73 height 13
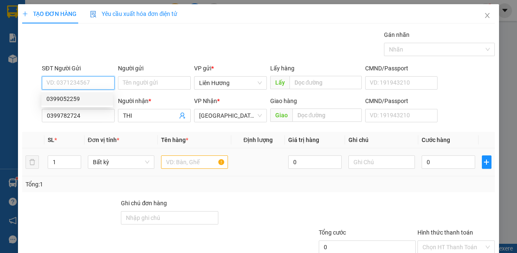
drag, startPoint x: 79, startPoint y: 101, endPoint x: 201, endPoint y: 157, distance: 134.6
click at [87, 104] on div "0399052259" at bounding box center [77, 98] width 72 height 13
type input "0399052259"
click at [193, 159] on input "text" at bounding box center [194, 161] width 67 height 13
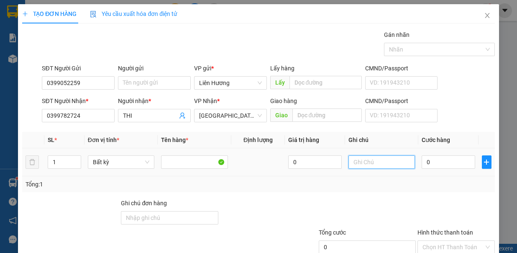
click at [352, 161] on input "text" at bounding box center [382, 161] width 67 height 13
type input "1"
type input "1 TÚI TRẮNG -0 CHẢ"
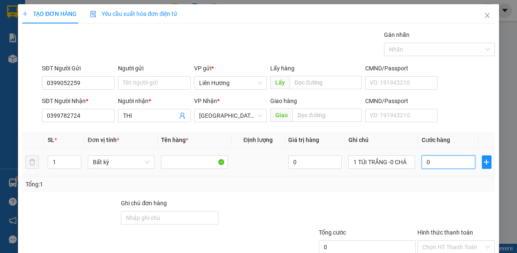
click at [435, 159] on input "0" at bounding box center [449, 161] width 54 height 13
type input "40"
click at [390, 162] on input "1 TÚI TRẮNG -0 CHẢ" at bounding box center [382, 161] width 67 height 13
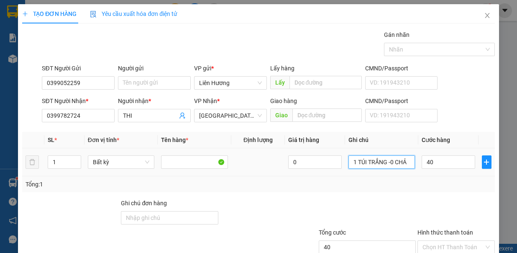
type input "40.000"
type input "1 TÚI TRẮNG - CHẢ"
drag, startPoint x: 445, startPoint y: 181, endPoint x: 447, endPoint y: 202, distance: 21.0
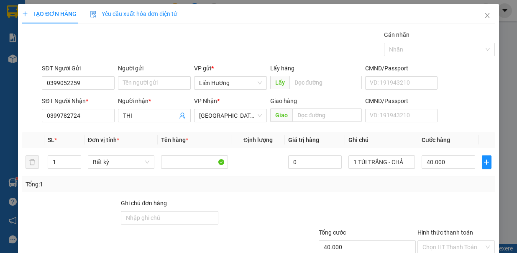
click at [445, 228] on div "Hình thức thanh toán" at bounding box center [456, 234] width 77 height 13
click at [450, 241] on input "Hình thức thanh toán" at bounding box center [454, 247] width 62 height 13
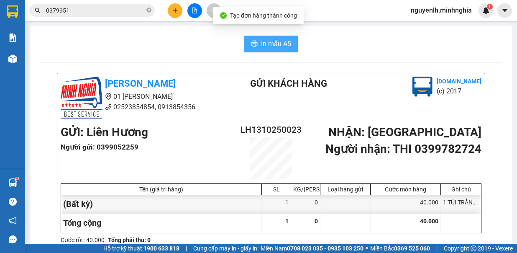
click at [272, 44] on span "In mẫu A5" at bounding box center [276, 44] width 30 height 10
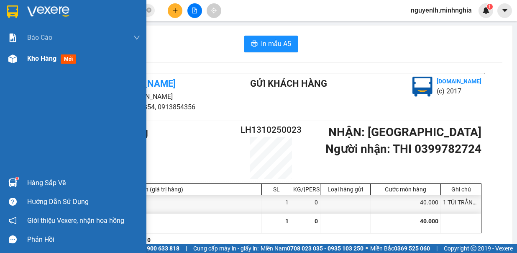
click at [18, 65] on div at bounding box center [12, 58] width 15 height 15
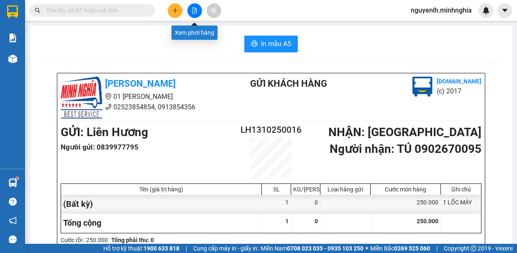
click at [193, 10] on icon "file-add" at bounding box center [195, 11] width 6 height 6
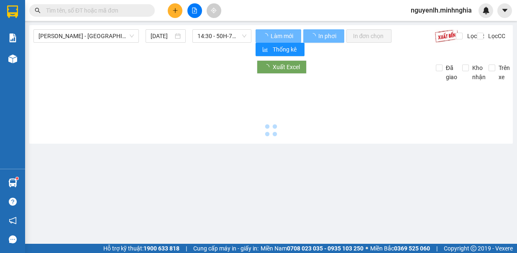
click at [85, 37] on span "[PERSON_NAME] - [GEOGRAPHIC_DATA]" at bounding box center [86, 36] width 95 height 13
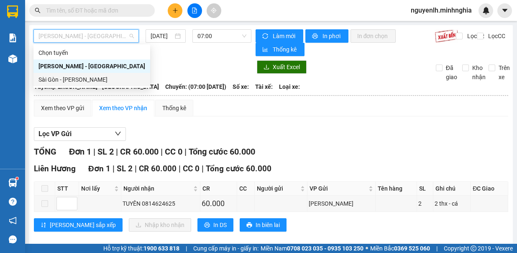
click at [97, 84] on div "Sài Gòn - [PERSON_NAME]" at bounding box center [91, 79] width 117 height 13
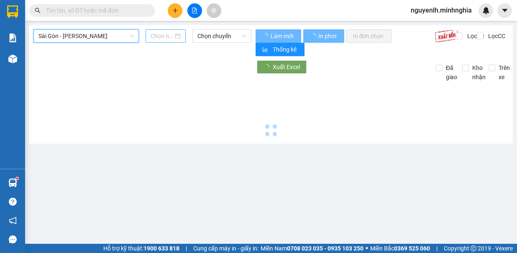
click at [160, 38] on input at bounding box center [162, 35] width 23 height 9
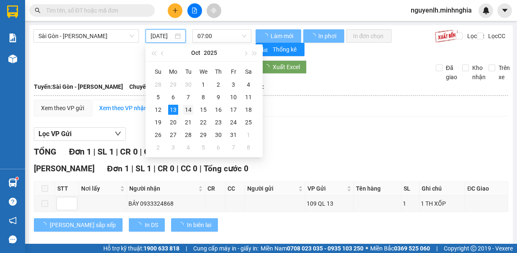
click at [190, 107] on div "14" at bounding box center [188, 110] width 10 height 10
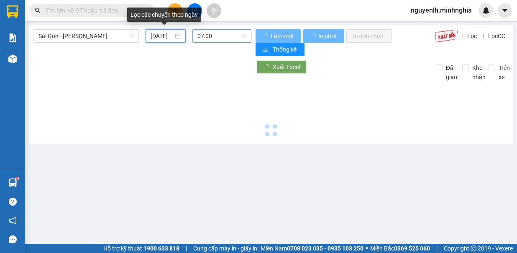
click at [224, 38] on span "07:00" at bounding box center [222, 36] width 49 height 13
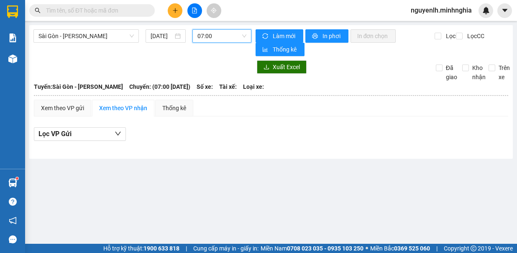
click at [205, 40] on span "07:00" at bounding box center [222, 36] width 49 height 13
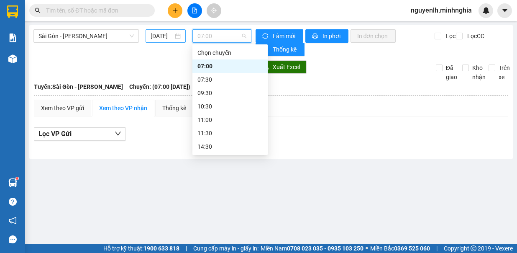
click at [167, 35] on input "[DATE]" at bounding box center [162, 35] width 23 height 9
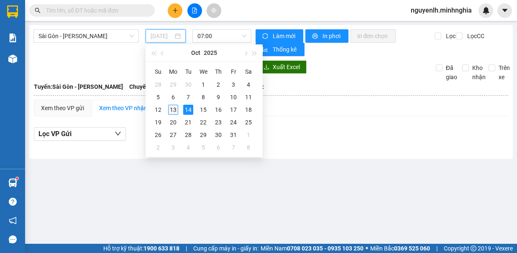
click at [175, 108] on div "13" at bounding box center [173, 110] width 10 height 10
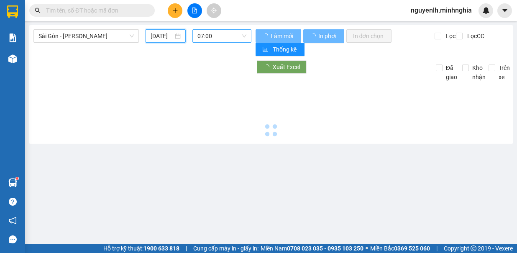
click at [206, 35] on span "07:00" at bounding box center [222, 36] width 49 height 13
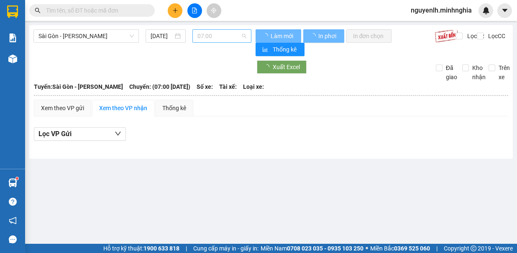
type input "[DATE]"
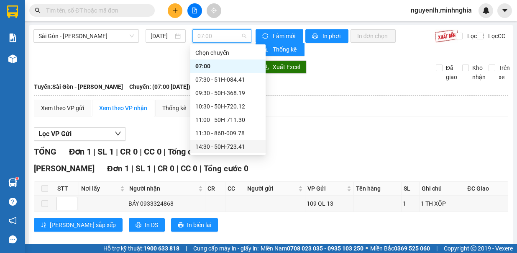
click at [235, 142] on div "14:30 - 50H-723.41" at bounding box center [227, 146] width 65 height 9
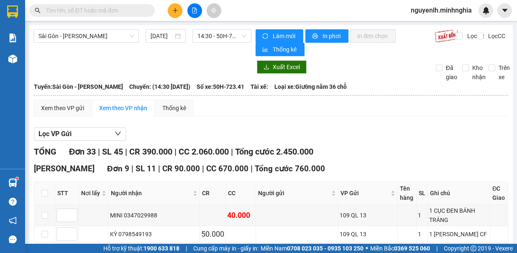
click at [314, 108] on div "Xem theo VP gửi Xem theo VP nhận Thống kê" at bounding box center [271, 108] width 475 height 17
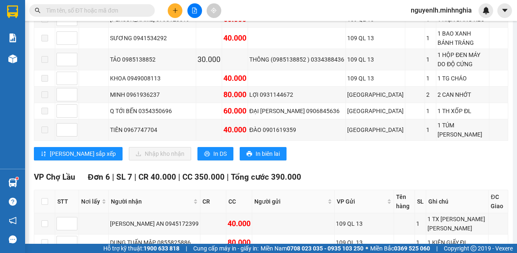
scroll to position [182, 0]
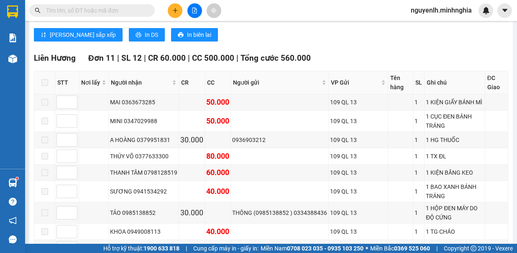
scroll to position [419, 0]
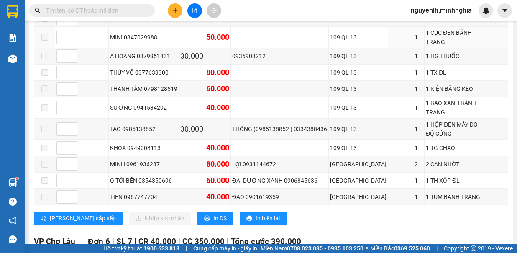
click at [128, 14] on input "text" at bounding box center [95, 10] width 99 height 9
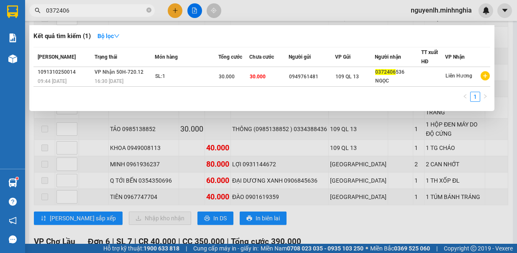
type input "0372406"
click at [324, 77] on div "0949761481" at bounding box center [312, 76] width 46 height 9
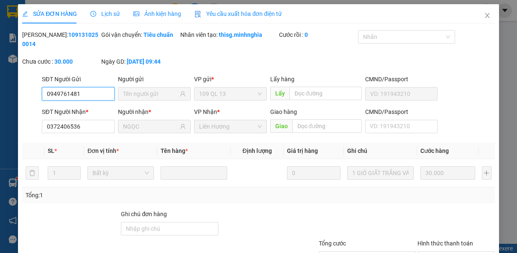
type input "0949761481"
type input "0372406536"
type input "NGỌC"
type input "30.000"
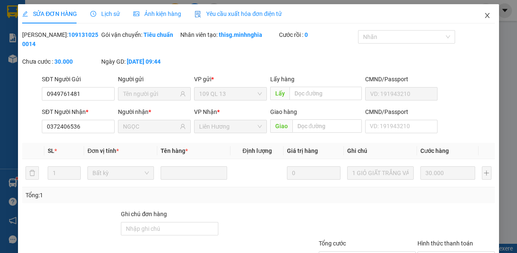
click at [477, 21] on span "Close" at bounding box center [487, 15] width 23 height 23
click at [480, 15] on div at bounding box center [486, 10] width 15 height 15
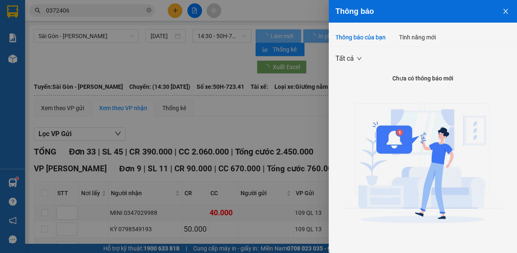
click at [270, 162] on div at bounding box center [258, 126] width 517 height 253
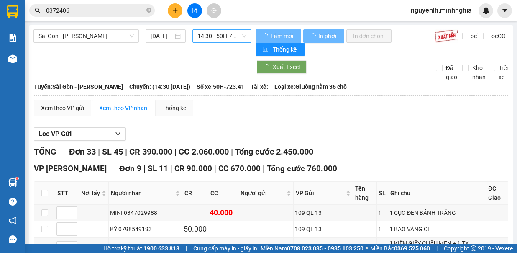
click at [214, 31] on span "14:30 - 50H-723.41" at bounding box center [222, 36] width 49 height 13
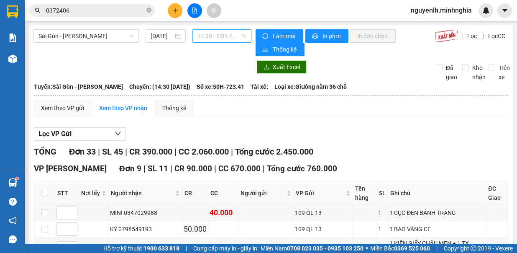
click at [216, 38] on span "14:30 - 50H-723.41" at bounding box center [222, 36] width 49 height 13
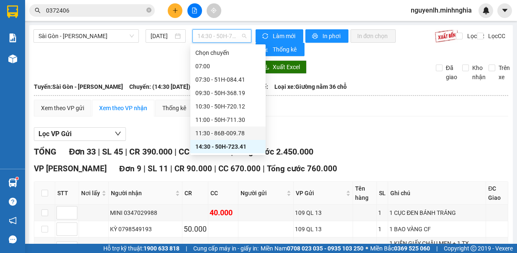
click at [229, 130] on div "11:30 - 86B-009.78" at bounding box center [227, 132] width 65 height 9
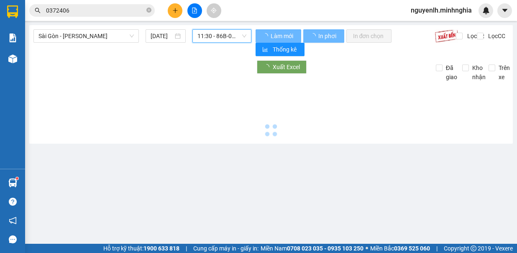
click at [214, 33] on span "11:30 - 86B-009.78" at bounding box center [222, 36] width 49 height 13
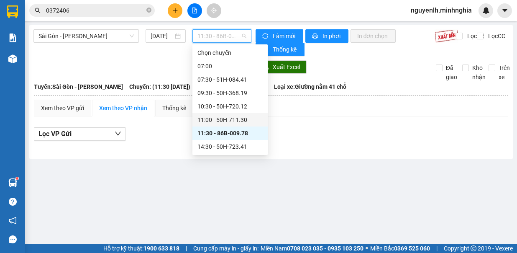
click at [235, 122] on div "11:00 - 50H-711.30" at bounding box center [230, 119] width 65 height 9
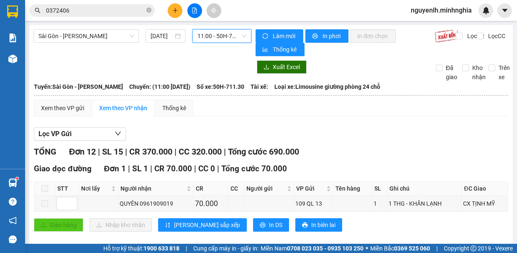
click at [214, 40] on span "11:00 - 50H-711.30" at bounding box center [222, 36] width 49 height 13
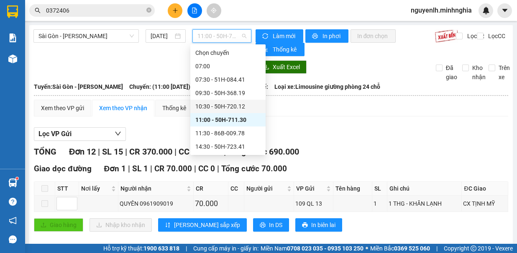
click at [225, 107] on div "10:30 - 50H-720.12" at bounding box center [227, 106] width 65 height 9
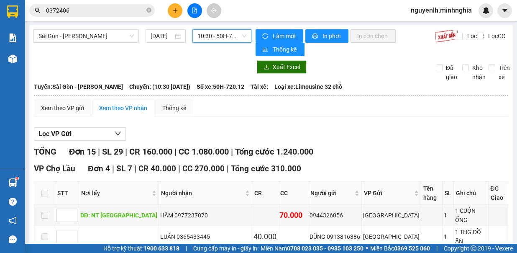
click at [244, 36] on div "10:30 - 50H-720.12" at bounding box center [222, 35] width 59 height 13
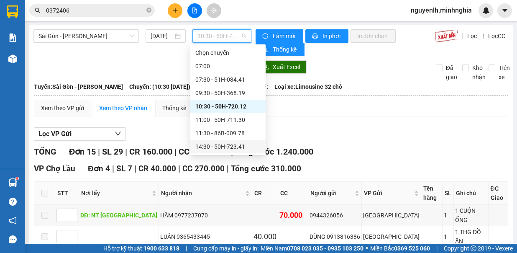
click at [234, 146] on div "14:30 - 50H-723.41" at bounding box center [227, 146] width 65 height 9
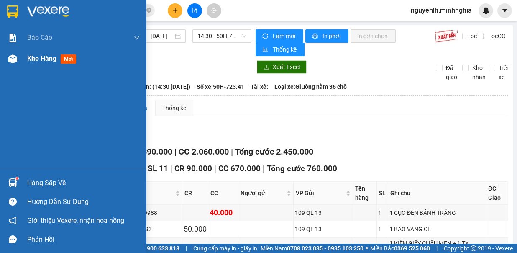
click at [22, 55] on div "Kho hàng mới" at bounding box center [73, 58] width 146 height 21
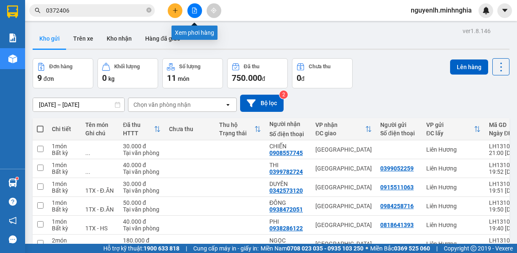
click at [195, 8] on icon "file-add" at bounding box center [195, 11] width 5 height 6
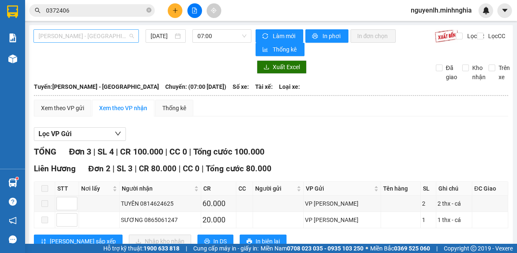
click at [107, 42] on span "[PERSON_NAME] - [GEOGRAPHIC_DATA]" at bounding box center [86, 36] width 95 height 13
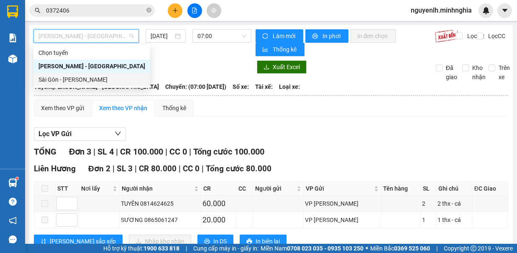
click at [105, 84] on div "Sài Gòn - [PERSON_NAME]" at bounding box center [92, 79] width 107 height 9
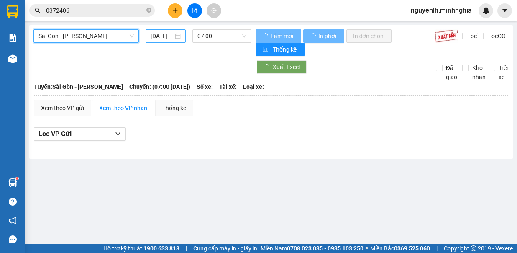
click at [152, 37] on input "[DATE]" at bounding box center [162, 35] width 23 height 9
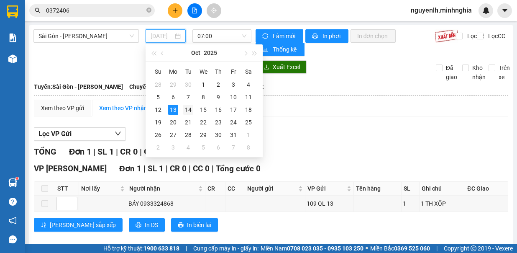
click at [188, 109] on div "14" at bounding box center [188, 110] width 10 height 10
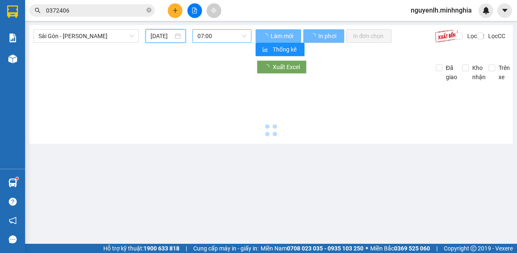
click at [211, 32] on span "07:00" at bounding box center [222, 36] width 49 height 13
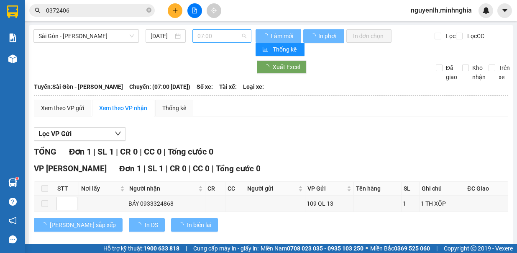
type input "[DATE]"
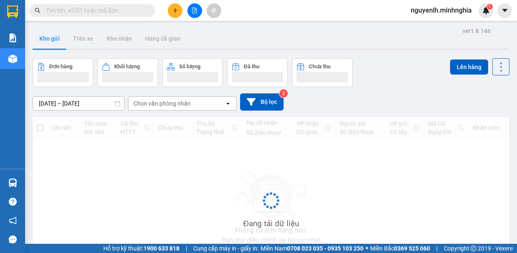
click at [194, 12] on icon "file-add" at bounding box center [195, 11] width 5 height 6
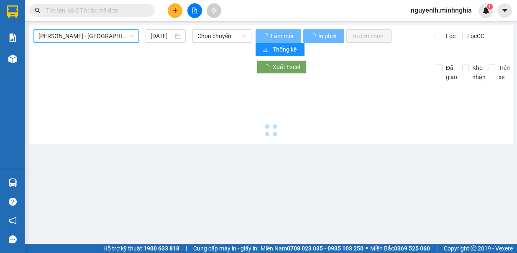
click at [114, 35] on span "[PERSON_NAME] - [GEOGRAPHIC_DATA]" at bounding box center [86, 36] width 95 height 13
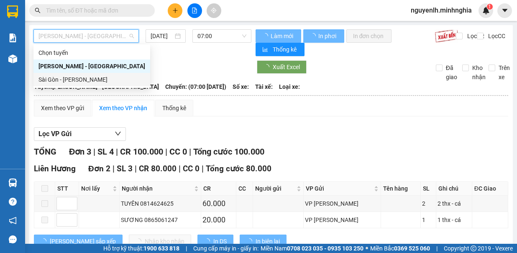
click at [92, 82] on div "Sài Gòn - [PERSON_NAME]" at bounding box center [92, 79] width 107 height 9
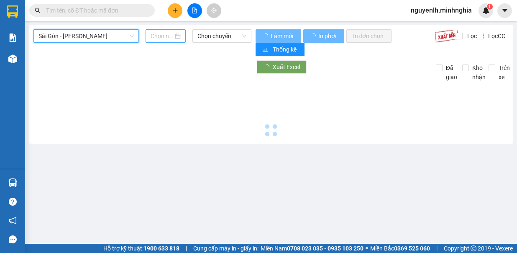
click at [164, 38] on input at bounding box center [162, 35] width 23 height 9
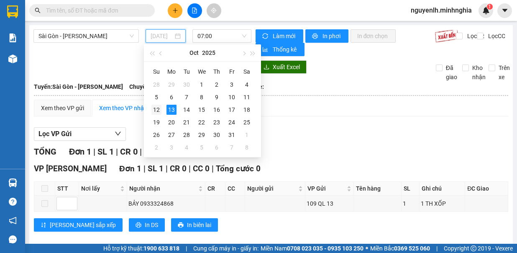
click at [160, 107] on div "12" at bounding box center [157, 110] width 10 height 10
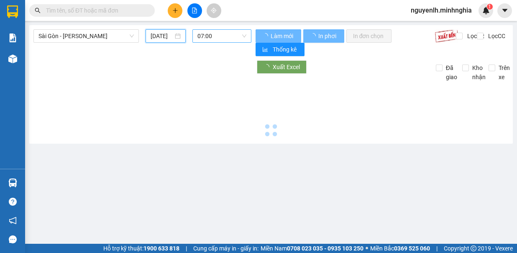
click at [220, 38] on span "07:00" at bounding box center [222, 36] width 49 height 13
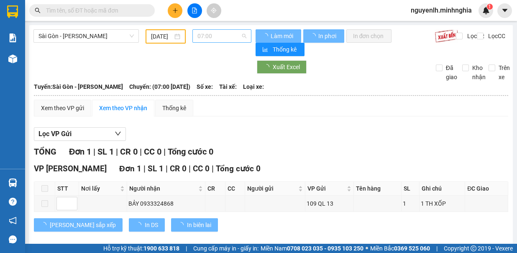
type input "[DATE]"
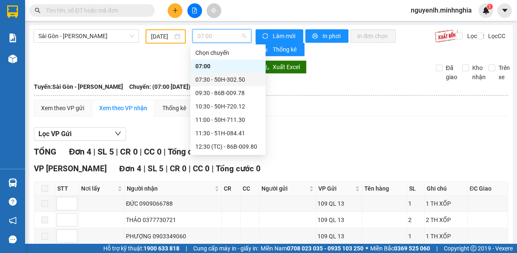
click at [212, 80] on div "07:30 - 50H-302.50" at bounding box center [227, 79] width 65 height 9
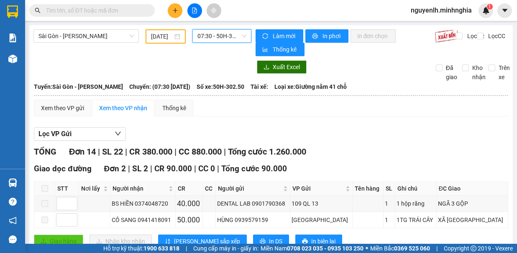
click at [226, 30] on span "07:30 - 50H-302.50" at bounding box center [222, 36] width 49 height 13
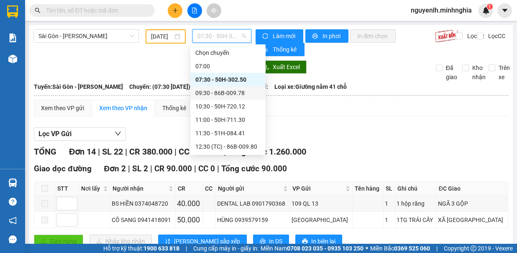
click at [230, 95] on div "09:30 - 86B-009.78" at bounding box center [227, 92] width 65 height 9
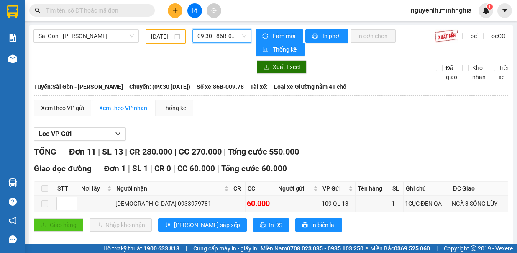
click at [213, 39] on span "09:30 - 86B-009.78" at bounding box center [222, 36] width 49 height 13
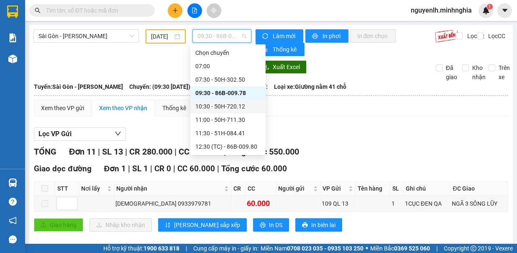
click at [246, 105] on div "10:30 - 50H-720.12" at bounding box center [227, 106] width 65 height 9
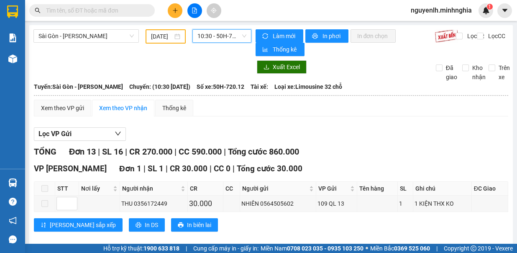
click at [206, 33] on span "10:30 - 50H-720.12" at bounding box center [222, 36] width 49 height 13
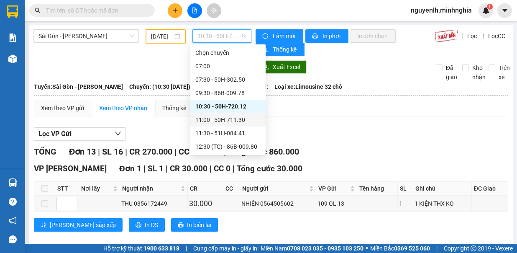
click at [246, 115] on div "11:00 - 50H-711.30" at bounding box center [227, 119] width 65 height 9
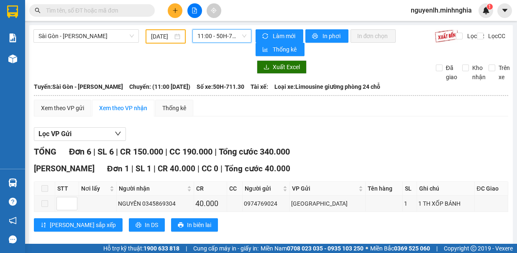
click at [218, 33] on span "11:00 - 50H-711.30" at bounding box center [222, 36] width 49 height 13
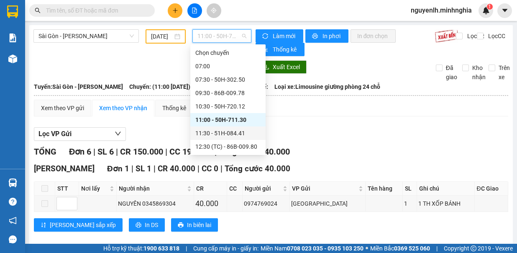
click at [216, 131] on div "11:30 - 51H-084.41" at bounding box center [227, 132] width 65 height 9
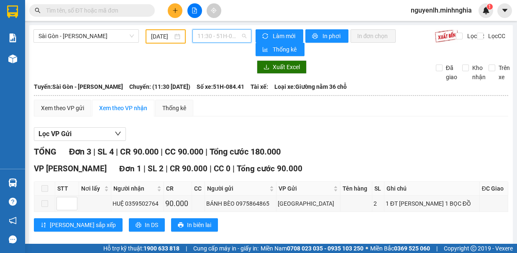
click at [231, 30] on span "11:30 - 51H-084.41" at bounding box center [222, 36] width 49 height 13
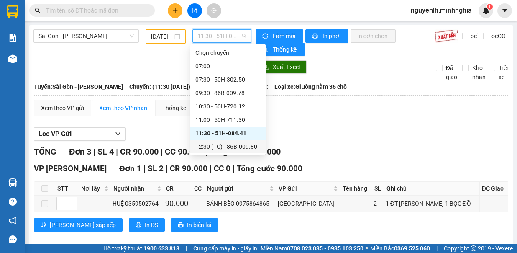
click at [234, 145] on div "12:30 (TC) - 86B-009.80" at bounding box center [227, 146] width 65 height 9
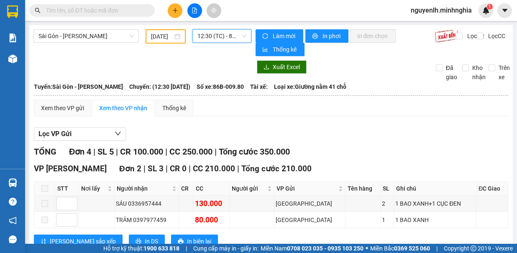
click at [223, 41] on span "12:30 (TC) - 86B-009.80" at bounding box center [222, 36] width 49 height 13
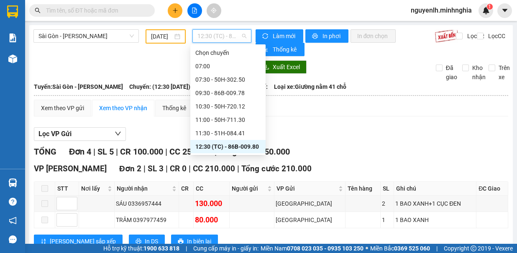
scroll to position [42, 0]
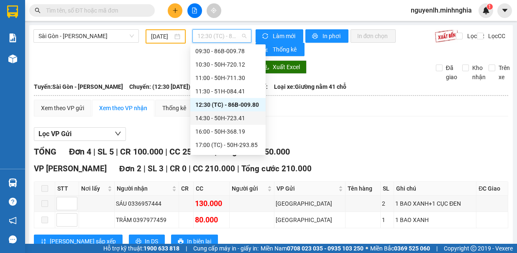
click at [226, 116] on div "14:30 - 50H-723.41" at bounding box center [227, 117] width 65 height 9
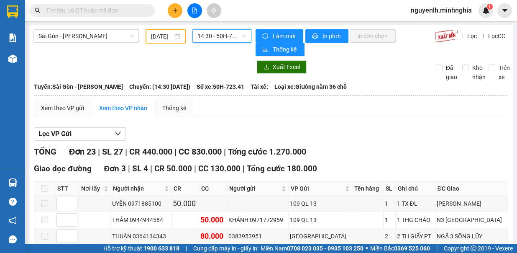
click at [205, 33] on span "14:30 - 50H-723.41" at bounding box center [222, 36] width 49 height 13
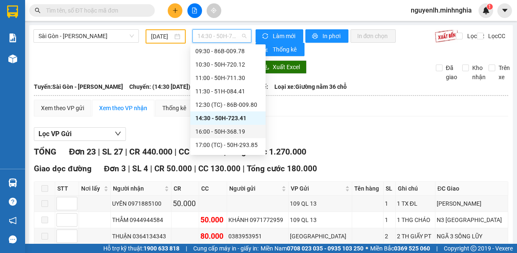
click at [244, 129] on div "16:00 - 50H-368.19" at bounding box center [227, 131] width 65 height 9
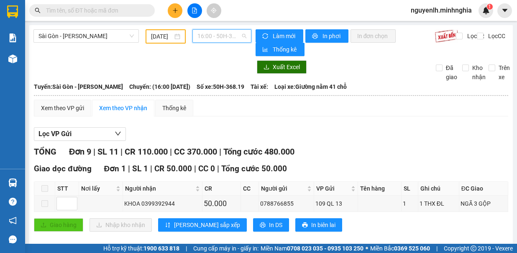
click at [223, 33] on span "16:00 - 50H-368.19" at bounding box center [222, 36] width 49 height 13
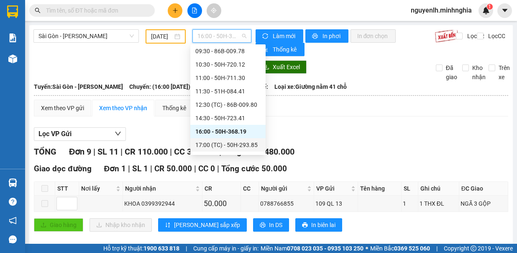
click at [238, 148] on div "17:00 (TC) - 50H-293.85" at bounding box center [227, 144] width 65 height 9
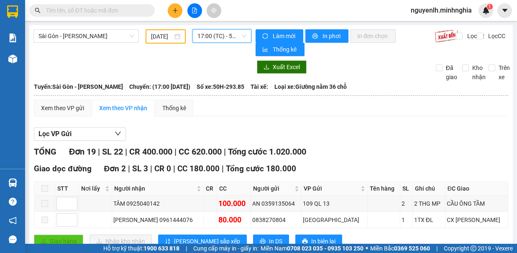
click at [238, 37] on span "17:00 (TC) - 50H-293.85" at bounding box center [222, 36] width 49 height 13
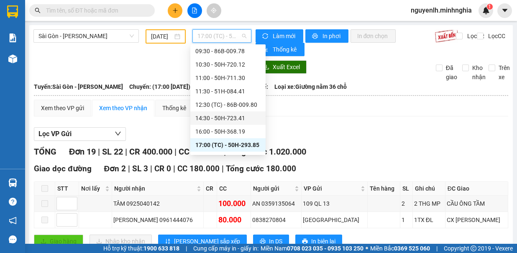
scroll to position [84, 0]
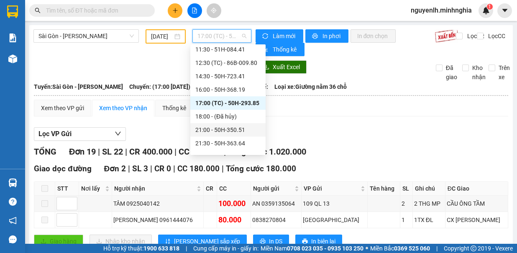
click at [237, 126] on div "21:00 - 50H-350.51" at bounding box center [227, 129] width 65 height 9
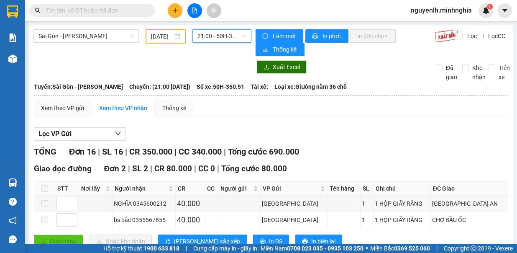
click at [229, 36] on span "21:00 - 50H-350.51" at bounding box center [222, 36] width 49 height 13
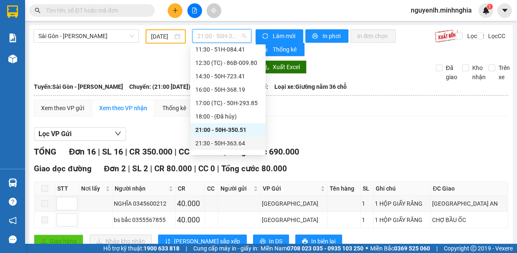
click at [239, 139] on div "21:30 - 50H-363.64" at bounding box center [227, 143] width 65 height 9
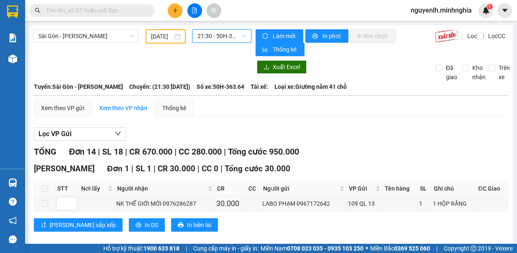
click at [228, 33] on span "21:30 - 50H-363.64" at bounding box center [222, 36] width 49 height 13
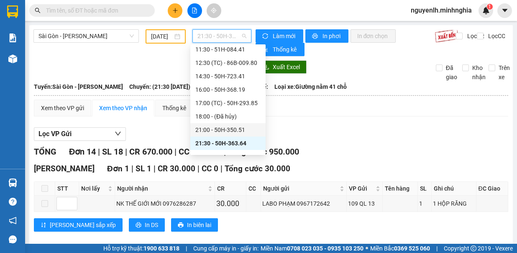
scroll to position [94, 0]
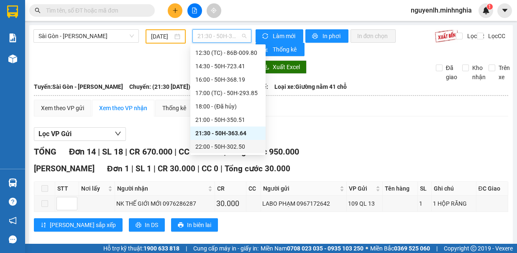
click at [236, 146] on div "22:00 - 50H-302.50" at bounding box center [227, 146] width 65 height 9
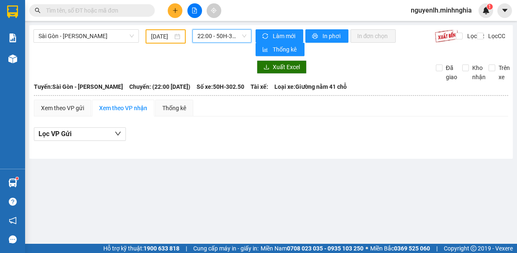
click at [156, 35] on input "12/10/2025" at bounding box center [162, 36] width 22 height 9
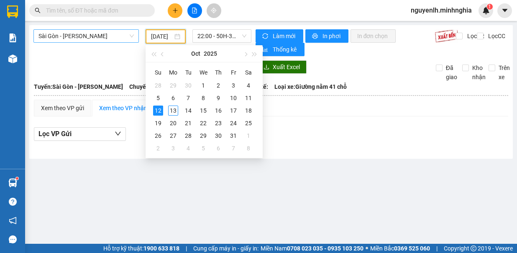
click at [94, 36] on span "Sài Gòn - [PERSON_NAME]" at bounding box center [86, 36] width 95 height 13
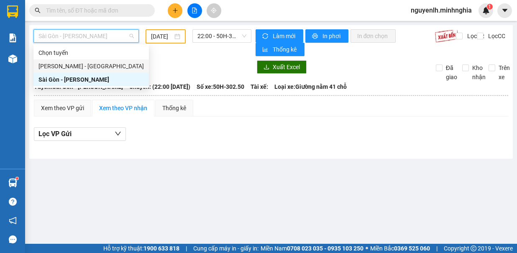
click at [92, 69] on div "Phan Rí - Sài Gòn" at bounding box center [91, 66] width 105 height 9
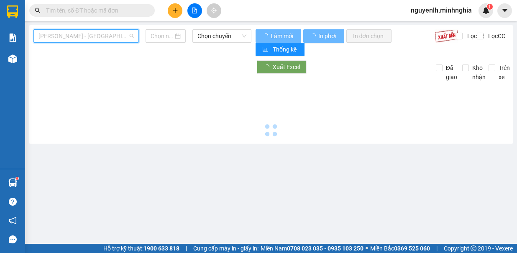
click at [123, 39] on span "Phan Rí - Sài Gòn" at bounding box center [86, 36] width 95 height 13
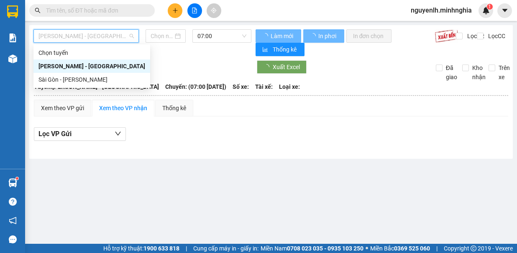
type input "[DATE]"
click at [93, 79] on div "Sài Gòn - [PERSON_NAME]" at bounding box center [92, 79] width 107 height 9
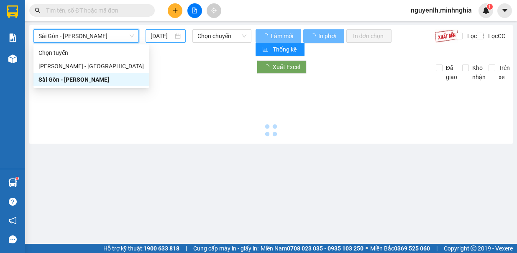
click at [165, 33] on input "[DATE]" at bounding box center [162, 35] width 23 height 9
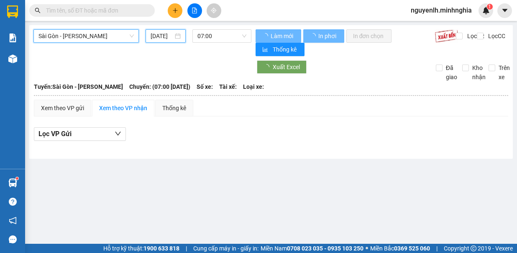
click at [154, 39] on input "[DATE]" at bounding box center [162, 35] width 23 height 9
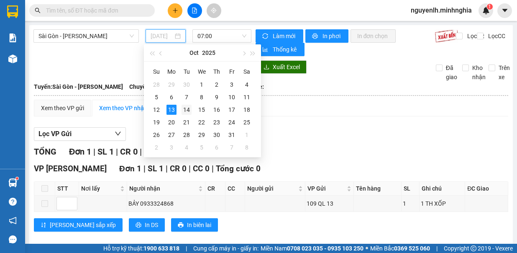
click at [188, 109] on div "14" at bounding box center [187, 110] width 10 height 10
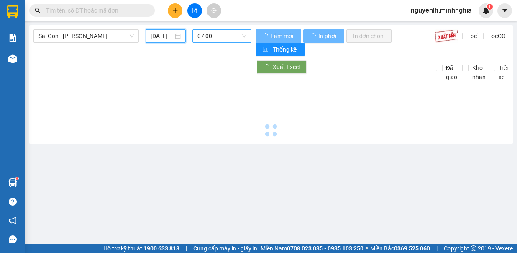
click at [215, 37] on span "07:00" at bounding box center [222, 36] width 49 height 13
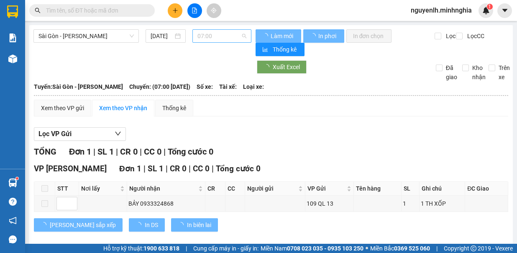
type input "[DATE]"
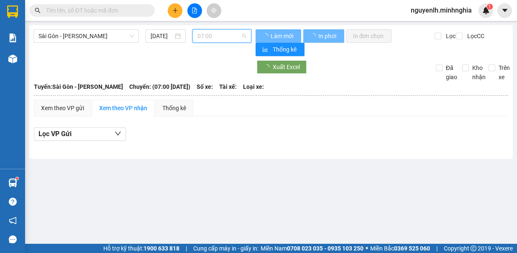
scroll to position [13, 0]
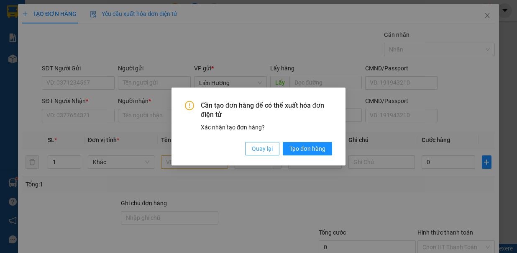
click at [268, 146] on span "Quay lại" at bounding box center [262, 148] width 21 height 9
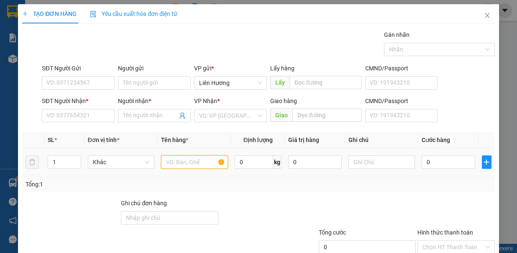
click at [180, 163] on input "text" at bounding box center [194, 161] width 67 height 13
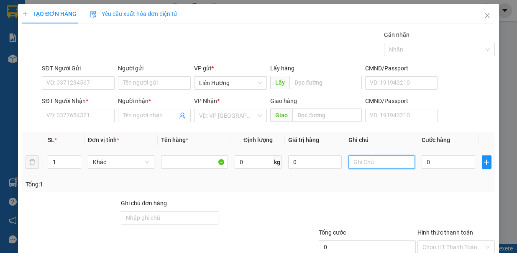
click at [369, 157] on input "text" at bounding box center [382, 161] width 67 height 13
type input "1 túm trắng - dép"
drag, startPoint x: 401, startPoint y: 159, endPoint x: 341, endPoint y: 179, distance: 63.5
click at [341, 179] on div "SL * Đơn vị tính * Tên hàng * Định lượng Giá trị hàng Ghi chú Cước hàng 1 Khác …" at bounding box center [258, 162] width 473 height 60
type input "1"
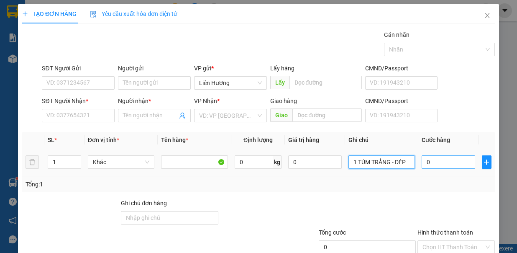
type input "1 TÚM TRẮNG - DÉP"
click at [437, 165] on input "0" at bounding box center [449, 161] width 54 height 13
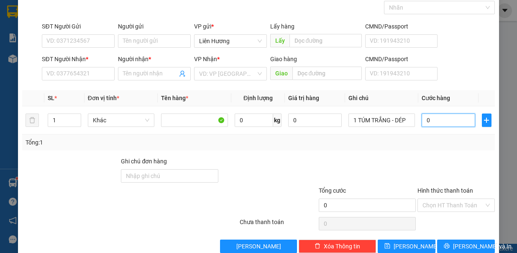
type input "3"
type input "30"
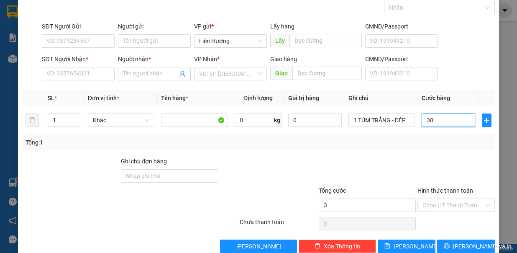
type input "30"
click at [100, 73] on input "SĐT Người Nhận *" at bounding box center [78, 73] width 73 height 13
type input "30.000"
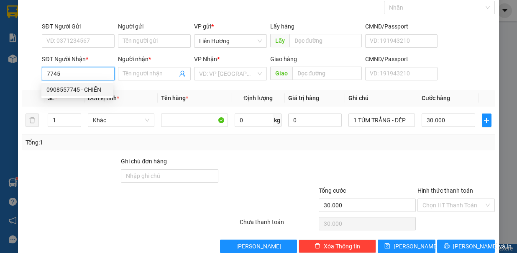
click at [91, 88] on div "0908557745 - CHIẾN" at bounding box center [77, 89] width 62 height 9
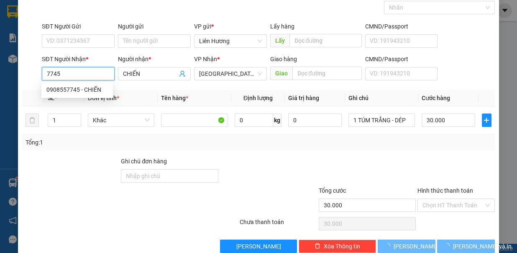
type input "0908557745"
type input "CHIẾN"
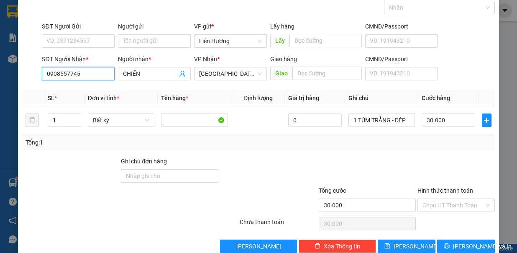
type input "0908557745"
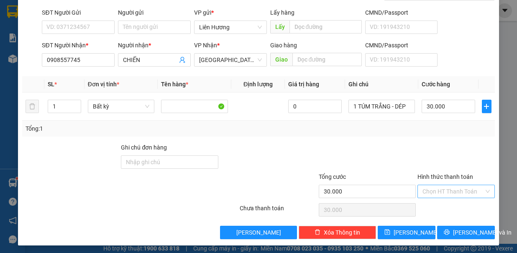
click at [455, 192] on input "Hình thức thanh toán" at bounding box center [454, 191] width 62 height 13
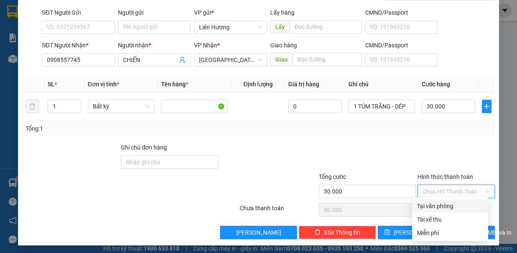
click at [456, 203] on div "Tại văn phòng" at bounding box center [450, 205] width 66 height 9
type input "0"
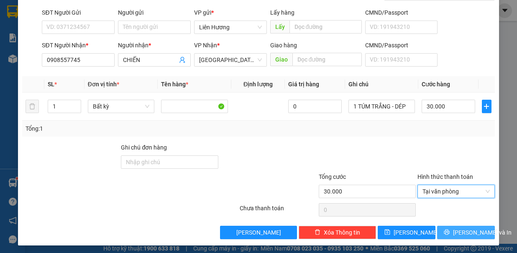
click at [460, 228] on span "Lưu và In" at bounding box center [482, 232] width 59 height 9
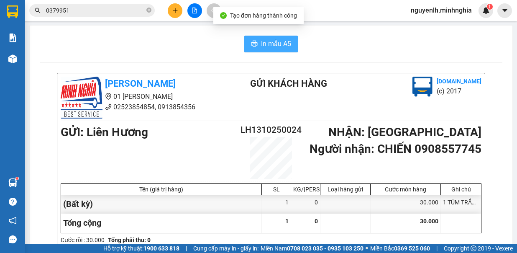
click at [273, 40] on span "In mẫu A5" at bounding box center [276, 44] width 30 height 10
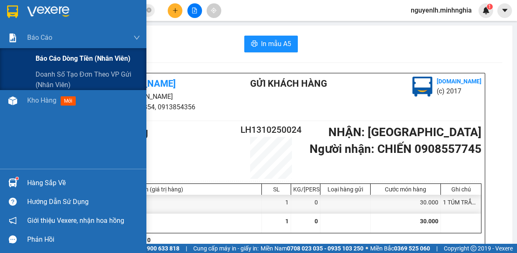
click at [50, 58] on span "Báo cáo dòng tiền (nhân viên)" at bounding box center [83, 58] width 95 height 10
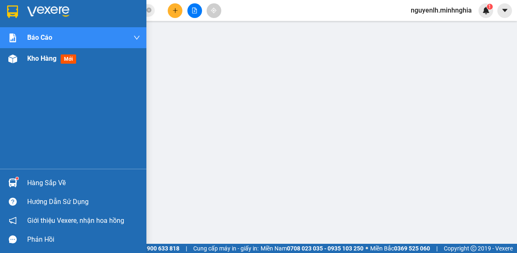
click at [18, 55] on div at bounding box center [12, 58] width 15 height 15
click at [39, 60] on span "Kho hàng" at bounding box center [41, 58] width 29 height 8
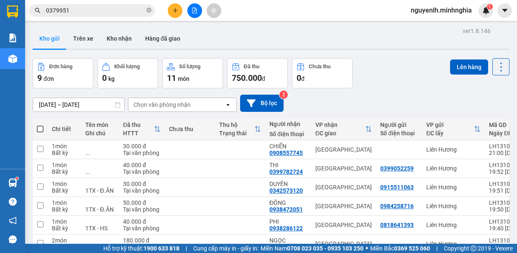
scroll to position [103, 0]
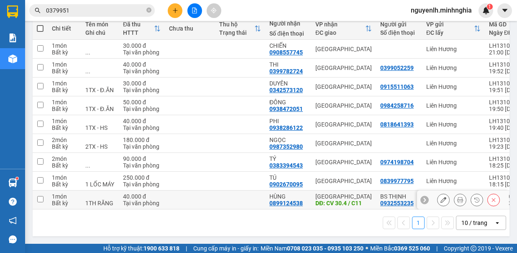
click at [42, 198] on input "checkbox" at bounding box center [40, 199] width 6 height 6
checkbox input "true"
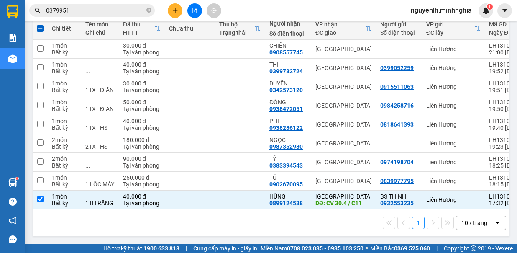
scroll to position [0, 0]
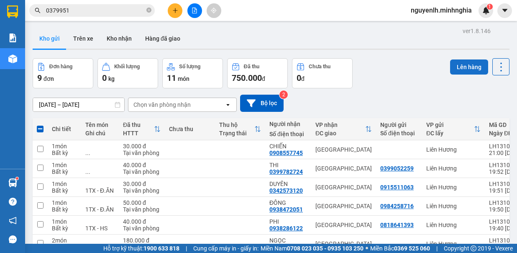
click at [462, 65] on button "Lên hàng" at bounding box center [469, 66] width 38 height 15
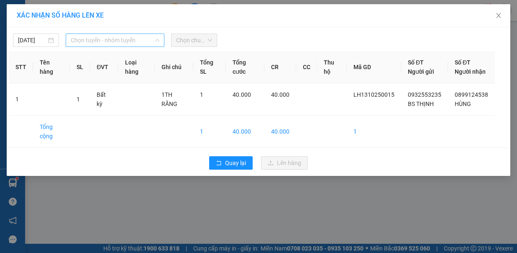
click at [116, 42] on span "Chọn tuyến - nhóm tuyến" at bounding box center [115, 40] width 89 height 13
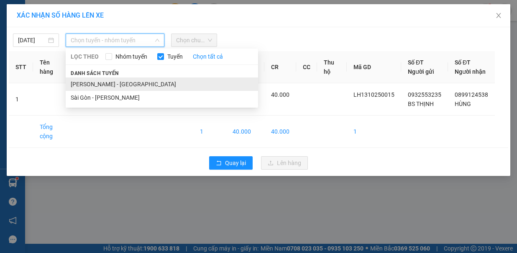
click at [112, 77] on li "Phan Rí - Sài Gòn" at bounding box center [162, 83] width 193 height 13
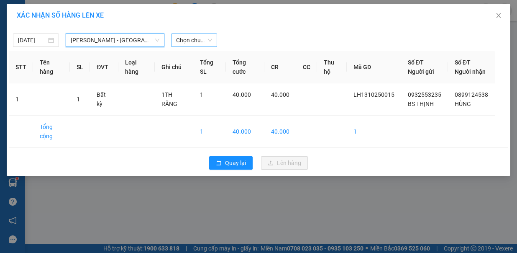
click at [191, 34] on span "Chọn chuyến" at bounding box center [194, 40] width 36 height 13
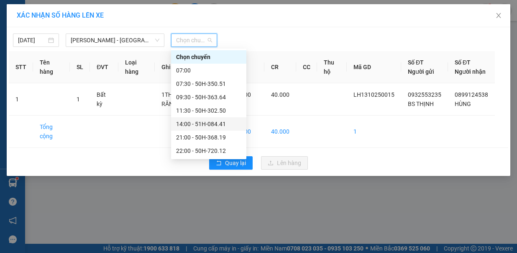
scroll to position [54, 0]
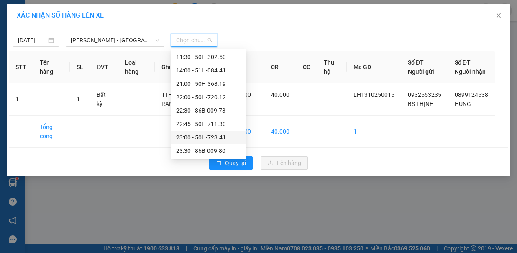
click at [208, 133] on div "23:00 - 50H-723.41" at bounding box center [208, 137] width 65 height 9
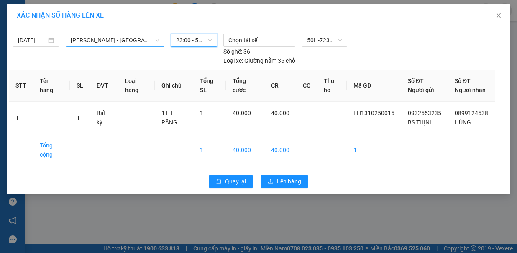
click at [122, 40] on span "Phan Rí - Sài Gòn" at bounding box center [115, 40] width 89 height 13
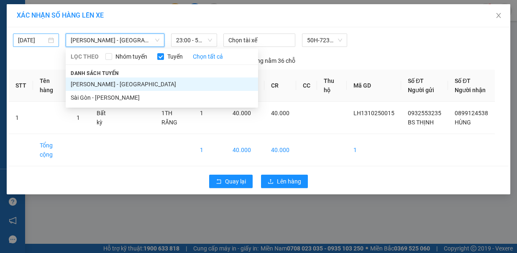
drag, startPoint x: 32, startPoint y: 28, endPoint x: 33, endPoint y: 34, distance: 6.1
click at [32, 29] on div "13/10/2025 Phan Rí - Sài Gòn Phan Rí - Sài Gòn LỌC THEO Nhóm tuyến Tuyến Chọn t…" at bounding box center [259, 110] width 504 height 167
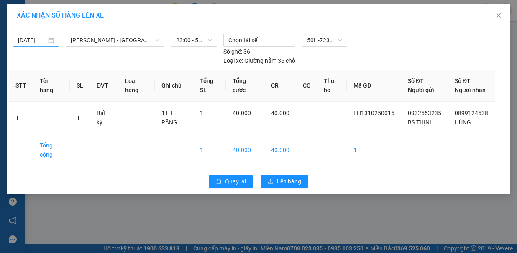
click at [32, 37] on body "Kết quả tìm kiếm ( 5 ) Bộ lọc Mã ĐH Trạng thái Món hàng Tổng cước Chưa cước Ngư…" at bounding box center [258, 126] width 517 height 253
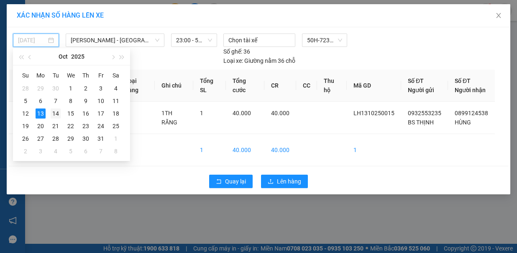
click at [54, 111] on div "14" at bounding box center [56, 113] width 10 height 10
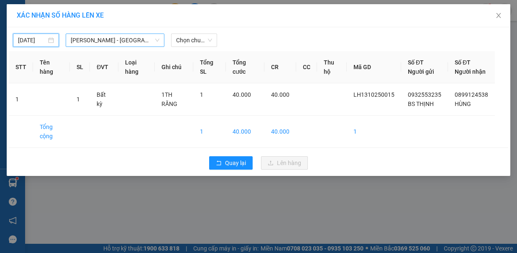
type input "[DATE]"
click at [190, 37] on span "Chọn chuyến" at bounding box center [194, 40] width 36 height 13
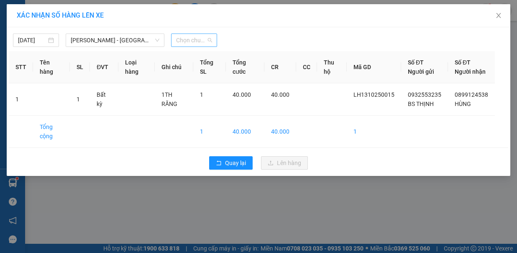
scroll to position [0, 0]
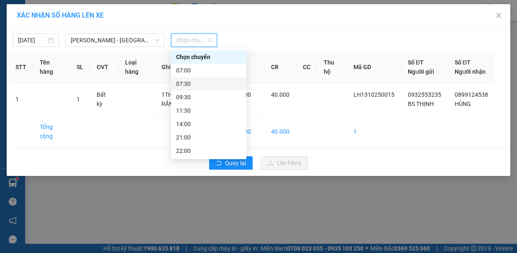
click at [195, 84] on div "07:30" at bounding box center [208, 83] width 65 height 9
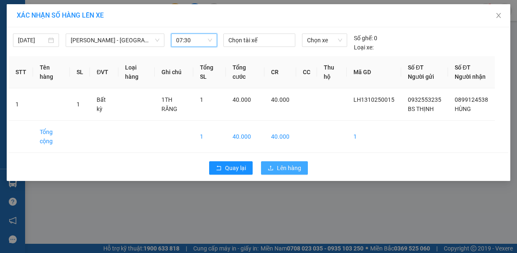
click at [278, 164] on span "Lên hàng" at bounding box center [289, 167] width 24 height 9
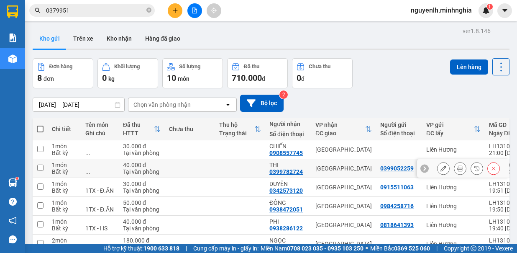
scroll to position [84, 0]
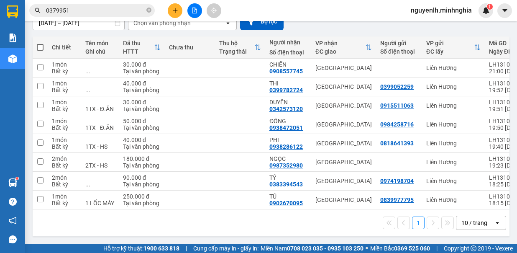
click at [39, 45] on span at bounding box center [40, 47] width 7 height 7
click at [40, 43] on input "checkbox" at bounding box center [40, 43] width 0 height 0
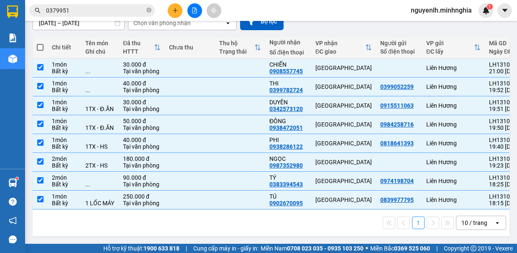
checkbox input "true"
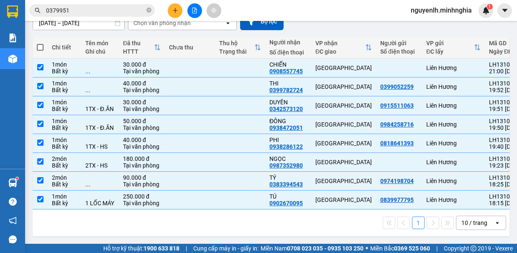
checkbox input "true"
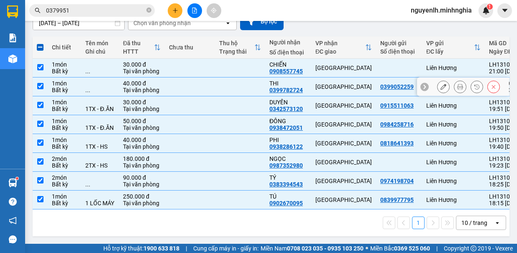
scroll to position [0, 0]
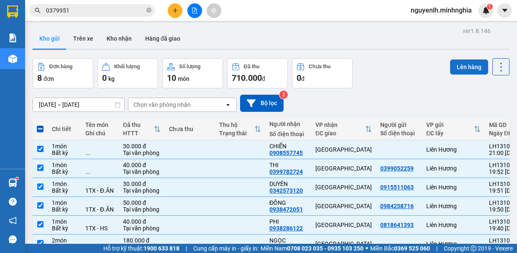
click at [472, 65] on button "Lên hàng" at bounding box center [469, 66] width 38 height 15
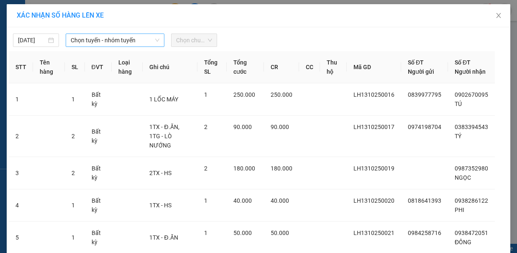
click at [86, 40] on span "Chọn tuyến - nhóm tuyến" at bounding box center [115, 40] width 89 height 13
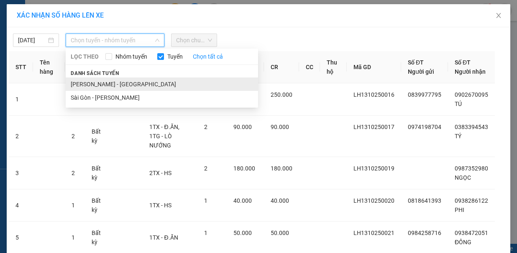
click at [96, 81] on li "Phan Rí - Sài Gòn" at bounding box center [162, 83] width 193 height 13
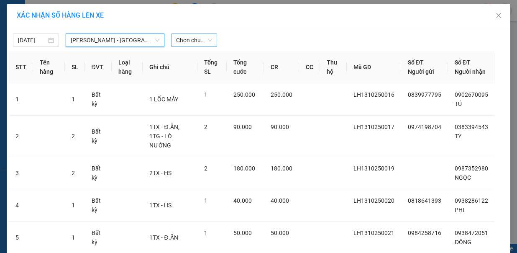
click at [184, 38] on span "Chọn chuyến" at bounding box center [194, 40] width 36 height 13
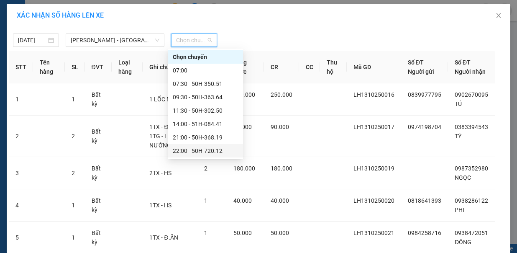
scroll to position [54, 0]
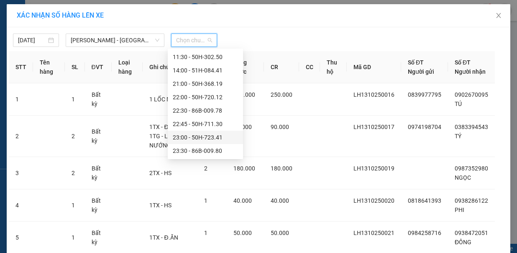
click at [213, 136] on div "23:00 - 50H-723.41" at bounding box center [205, 137] width 65 height 9
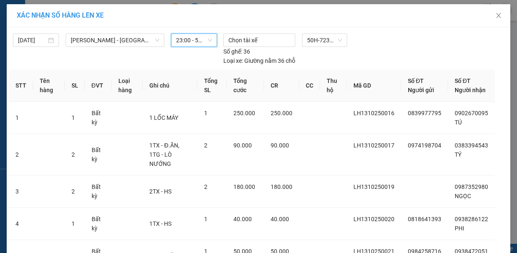
scroll to position [159, 0]
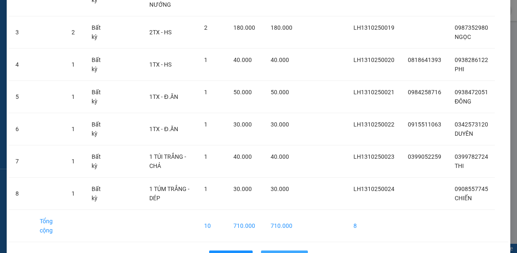
click at [281, 252] on span "Lên hàng" at bounding box center [289, 256] width 24 height 9
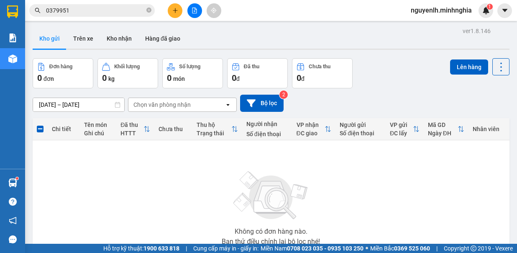
click at [190, 5] on button at bounding box center [195, 10] width 15 height 15
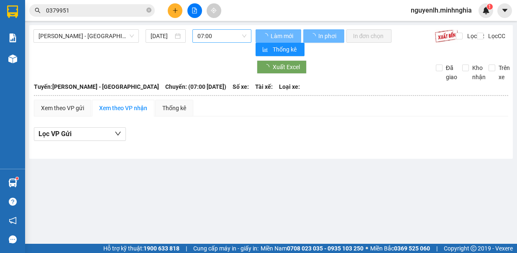
click at [221, 39] on span "07:00" at bounding box center [222, 36] width 49 height 13
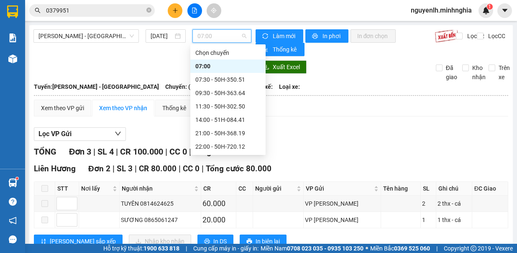
scroll to position [54, 0]
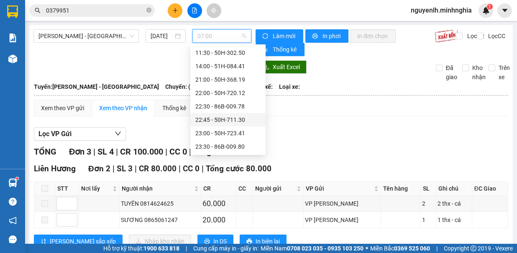
click at [229, 108] on div "22:30 - 86B-009.78" at bounding box center [227, 106] width 65 height 9
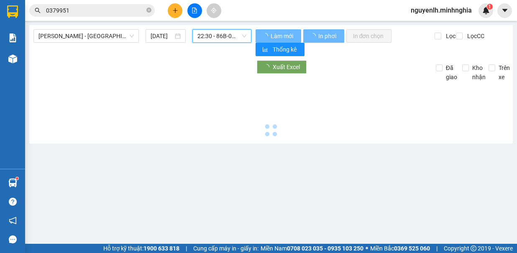
click at [225, 39] on span "22:30 - 86B-009.78" at bounding box center [222, 36] width 49 height 13
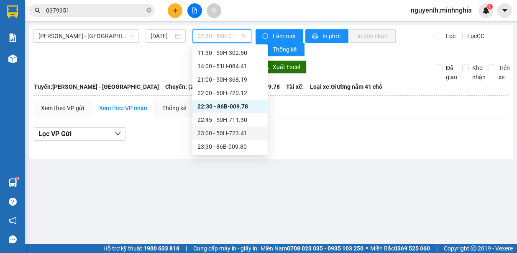
click at [222, 136] on div "23:00 - 50H-723.41" at bounding box center [230, 132] width 65 height 9
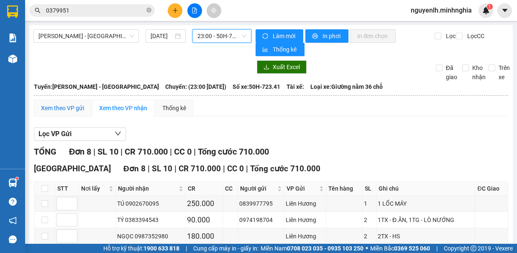
click at [74, 110] on div "Xem theo VP gửi" at bounding box center [62, 107] width 43 height 9
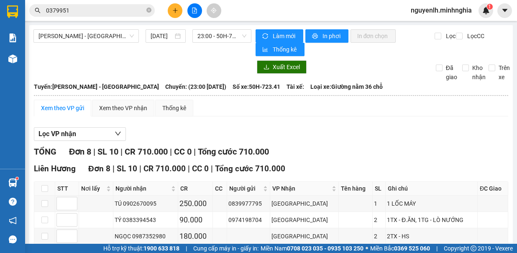
scroll to position [119, 0]
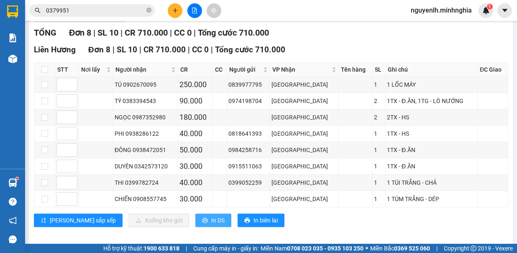
click at [195, 213] on button "In DS" at bounding box center [213, 219] width 36 height 13
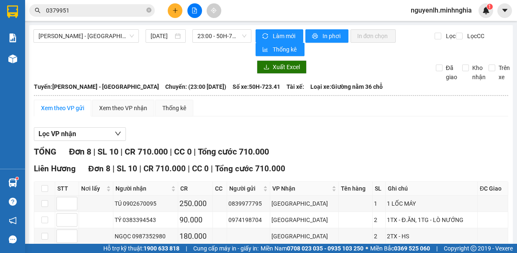
click at [109, 28] on div "Phan Rí - Sài Gòn 13/10/2025 23:00 - 50H-723.41 Làm mới In phơi In đơn chọn Thố…" at bounding box center [271, 195] width 484 height 340
click at [108, 37] on span "Phan Rí - Sài Gòn" at bounding box center [86, 36] width 95 height 13
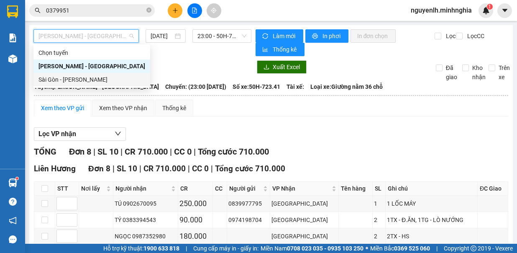
click at [95, 83] on div "Sài Gòn - [PERSON_NAME]" at bounding box center [92, 79] width 107 height 9
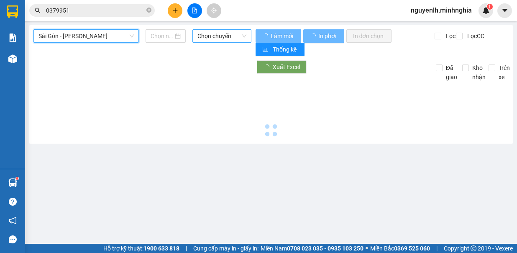
click at [219, 39] on span "Chọn chuyến" at bounding box center [222, 36] width 49 height 13
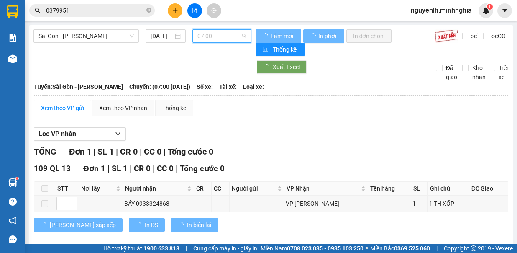
scroll to position [13, 0]
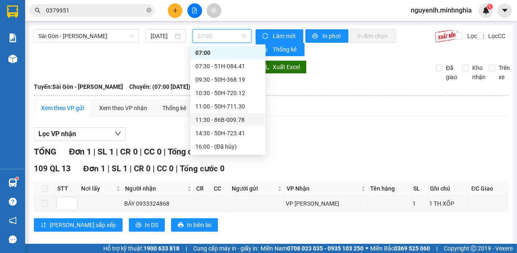
scroll to position [80, 0]
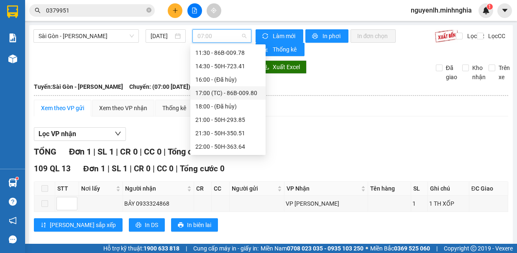
click at [222, 92] on div "17:00 (TC) - 86B-009.80" at bounding box center [227, 92] width 65 height 9
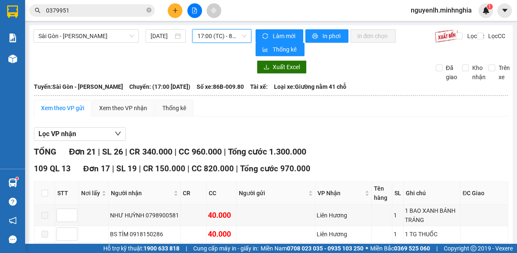
scroll to position [42, 0]
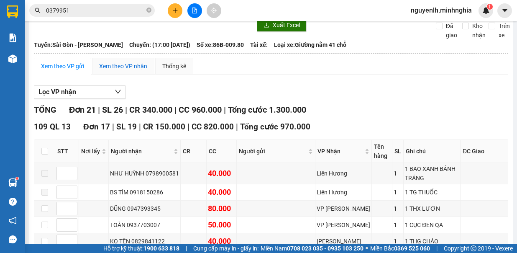
click at [118, 65] on div "Xem theo VP nhận" at bounding box center [123, 66] width 48 height 9
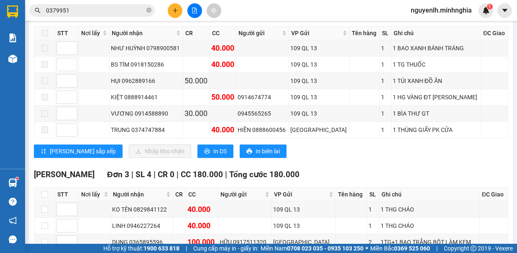
scroll to position [167, 0]
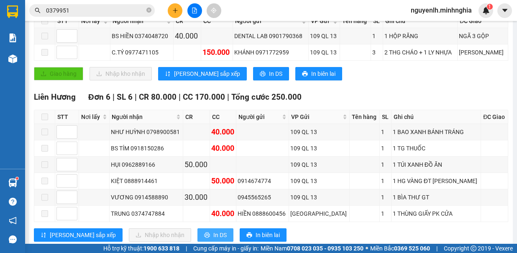
click at [198, 229] on button "In DS" at bounding box center [216, 234] width 36 height 13
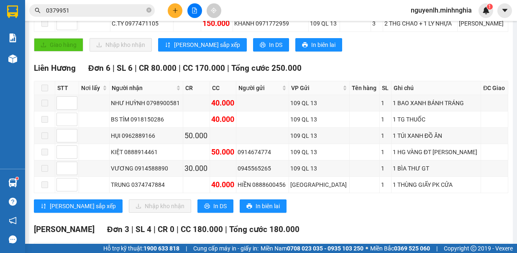
scroll to position [0, 0]
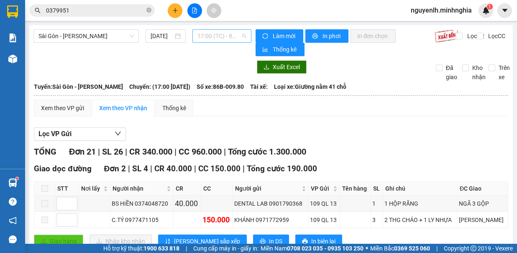
click at [208, 36] on span "17:00 (TC) - 86B-009.80" at bounding box center [222, 36] width 49 height 13
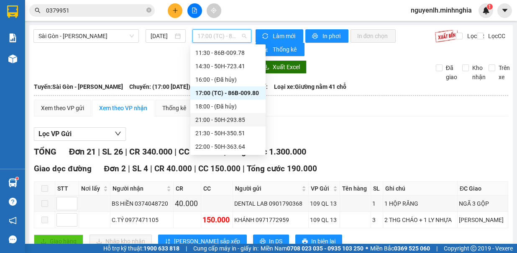
click at [229, 116] on div "21:00 - 50H-293.85" at bounding box center [227, 119] width 65 height 9
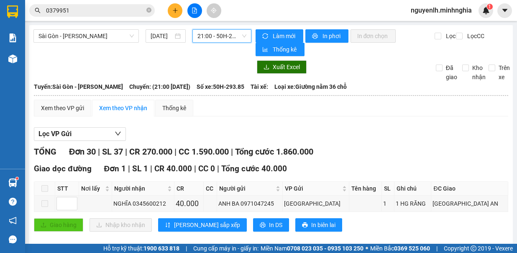
click at [208, 40] on span "21:00 - 50H-293.85" at bounding box center [222, 36] width 49 height 13
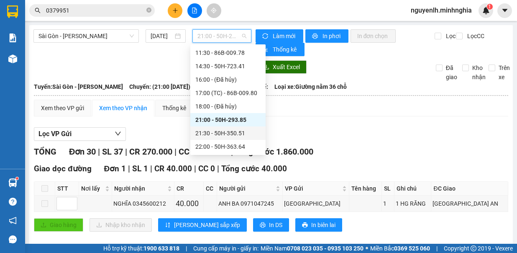
click at [218, 134] on div "21:30 - 50H-350.51" at bounding box center [227, 132] width 65 height 9
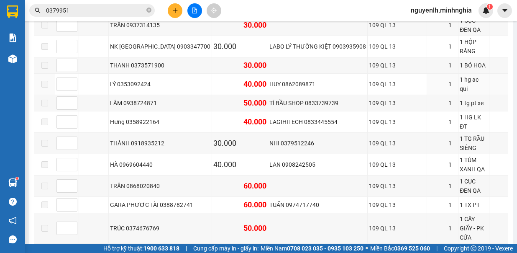
scroll to position [293, 0]
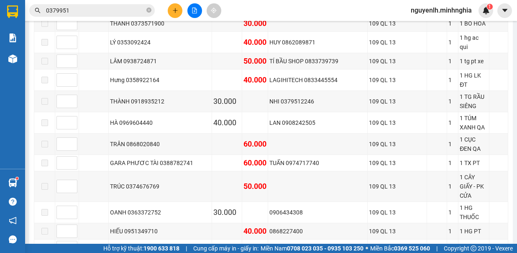
drag, startPoint x: 181, startPoint y: 240, endPoint x: 189, endPoint y: 213, distance: 28.9
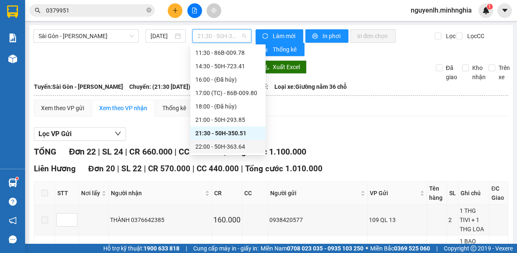
click at [234, 142] on div "22:00 - 50H-363.64" at bounding box center [227, 146] width 65 height 9
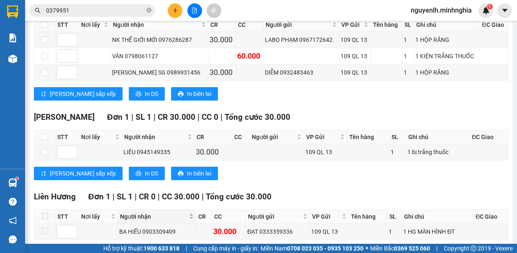
scroll to position [526, 0]
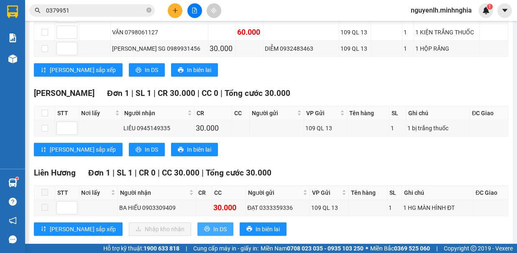
click at [198, 222] on button "In DS" at bounding box center [216, 228] width 36 height 13
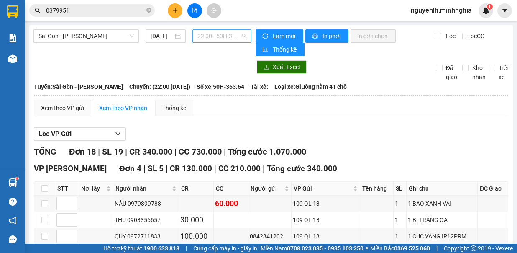
click at [233, 36] on span "22:00 - 50H-363.64" at bounding box center [222, 36] width 49 height 13
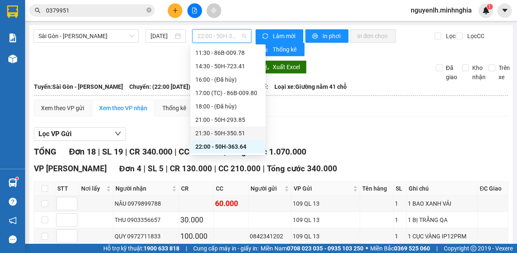
click at [226, 134] on div "21:30 - 50H-350.51" at bounding box center [227, 132] width 65 height 9
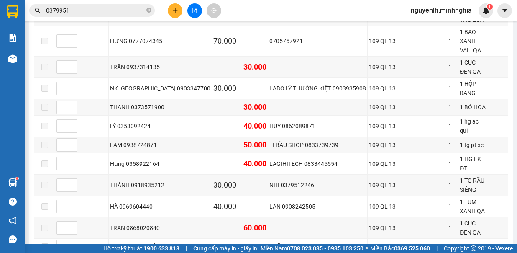
scroll to position [415, 0]
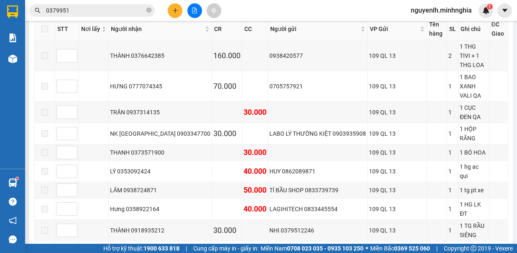
scroll to position [0, 0]
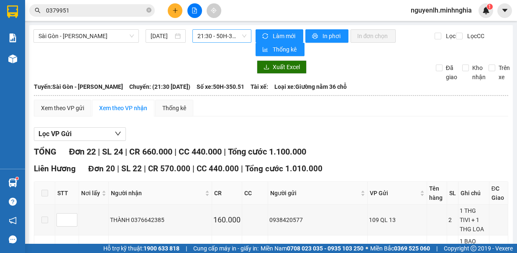
click at [247, 37] on div "21:30 - 50H-350.51" at bounding box center [222, 35] width 59 height 13
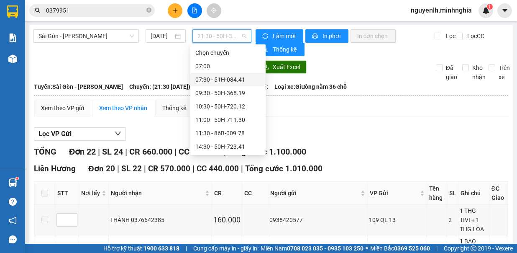
click at [243, 78] on div "07:30 - 51H-084.41" at bounding box center [227, 79] width 65 height 9
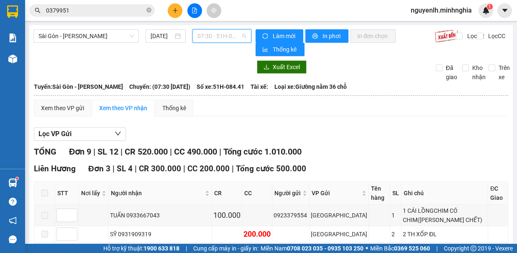
click at [232, 40] on span "07:30 - 51H-084.41" at bounding box center [222, 36] width 49 height 13
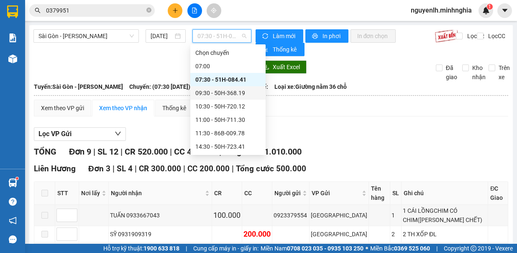
click at [244, 90] on div "09:30 - 50H-368.19" at bounding box center [227, 92] width 65 height 9
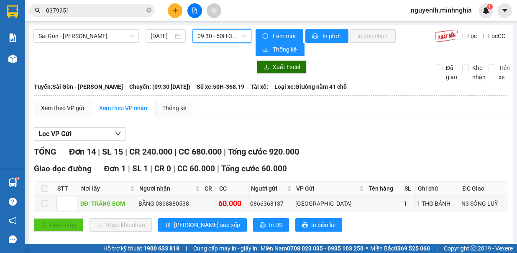
click at [227, 35] on span "09:30 - 50H-368.19" at bounding box center [222, 36] width 49 height 13
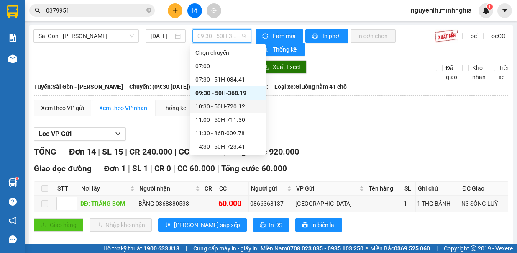
click at [244, 107] on div "10:30 - 50H-720.12" at bounding box center [227, 106] width 65 height 9
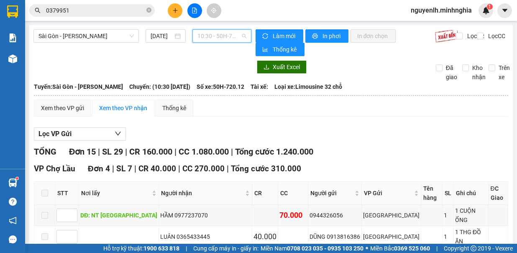
click at [227, 32] on span "10:30 - 50H-720.12" at bounding box center [222, 36] width 49 height 13
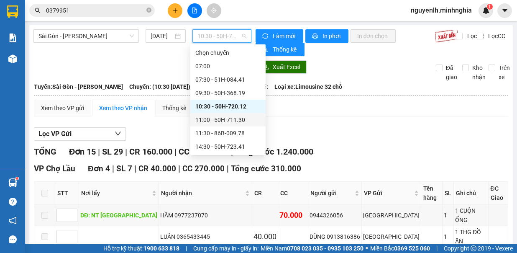
click at [241, 124] on div "11:00 - 50H-711.30" at bounding box center [227, 119] width 75 height 13
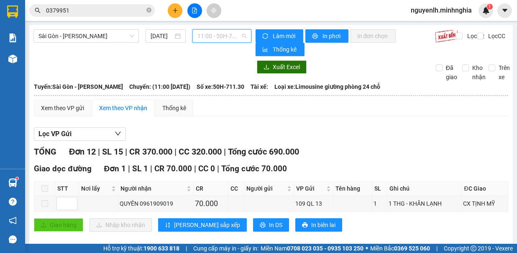
click at [231, 34] on span "11:00 - 50H-711.30" at bounding box center [222, 36] width 49 height 13
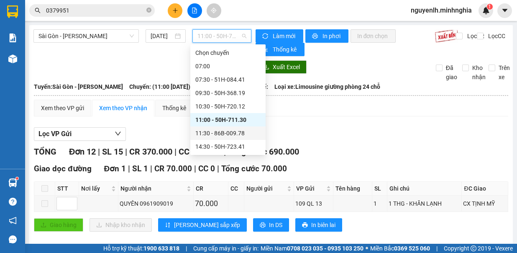
click at [244, 130] on div "11:30 - 86B-009.78" at bounding box center [227, 132] width 65 height 9
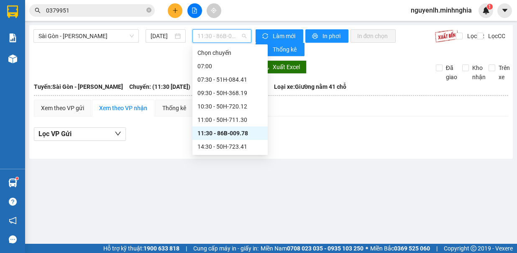
click at [227, 35] on span "11:30 - 86B-009.78" at bounding box center [222, 36] width 49 height 13
click at [231, 149] on div "14:30 - 50H-723.41" at bounding box center [230, 146] width 65 height 9
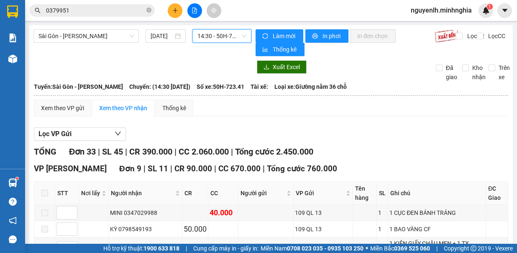
click at [214, 36] on span "14:30 - 50H-723.41" at bounding box center [222, 36] width 49 height 13
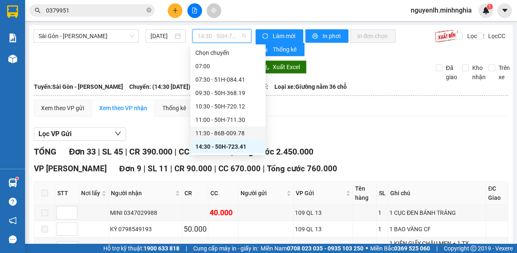
scroll to position [42, 0]
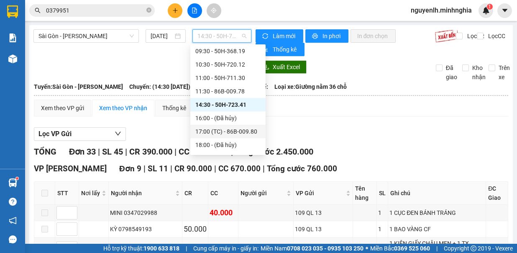
click at [238, 127] on div "17:00 (TC) - 86B-009.80" at bounding box center [227, 131] width 65 height 9
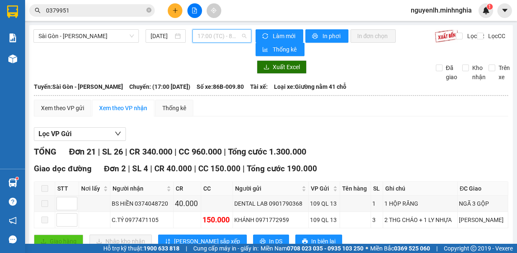
click at [217, 36] on span "17:00 (TC) - 86B-009.80" at bounding box center [222, 36] width 49 height 13
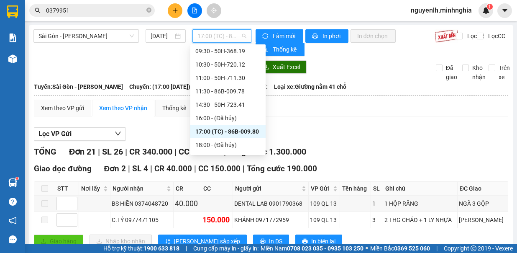
click at [238, 137] on div "17:00 (TC) - 86B-009.80" at bounding box center [227, 131] width 75 height 13
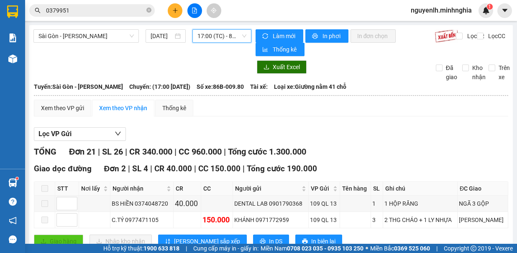
click at [226, 32] on span "17:00 (TC) - 86B-009.80" at bounding box center [222, 36] width 49 height 13
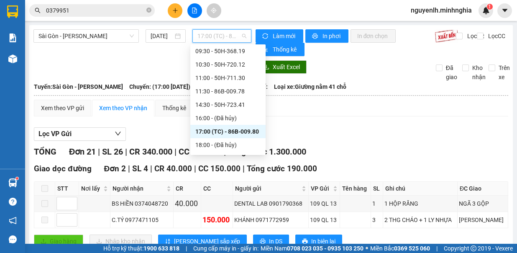
scroll to position [80, 0]
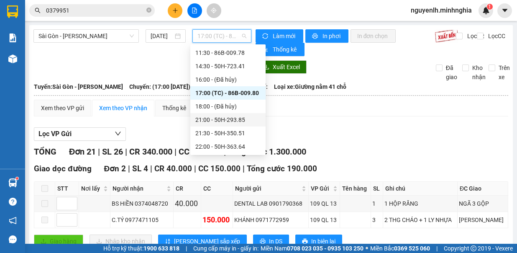
click at [229, 121] on div "21:00 - 50H-293.85" at bounding box center [227, 119] width 65 height 9
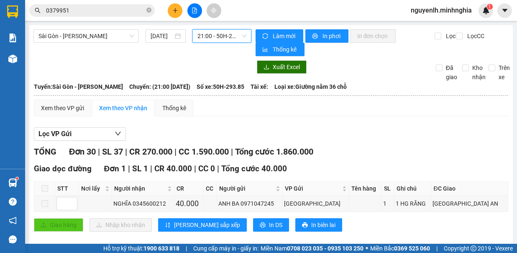
click at [225, 32] on span "21:00 - 50H-293.85" at bounding box center [222, 36] width 49 height 13
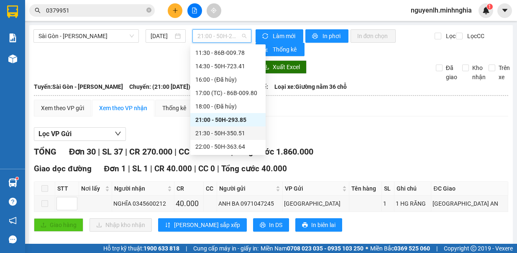
click at [234, 135] on div "21:30 - 50H-350.51" at bounding box center [227, 132] width 65 height 9
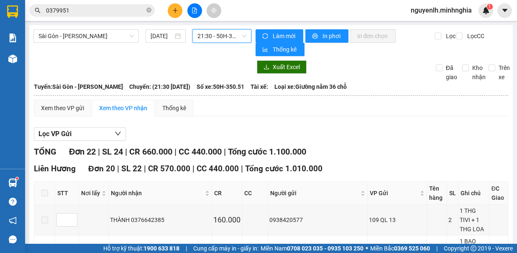
click at [223, 42] on div "21:30 - 50H-350.51" at bounding box center [222, 35] width 59 height 13
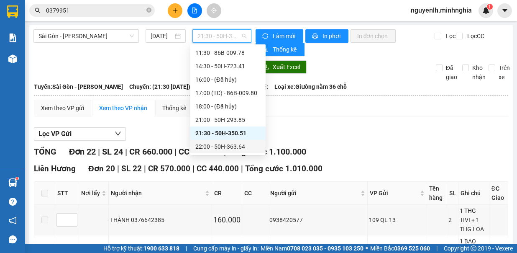
click at [234, 146] on div "22:00 - 50H-363.64" at bounding box center [227, 146] width 65 height 9
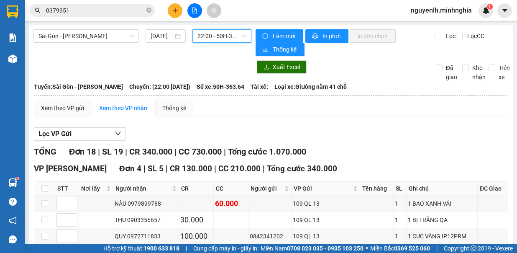
click at [211, 35] on span "22:00 - 50H-363.64" at bounding box center [222, 36] width 49 height 13
click at [167, 39] on input "[DATE]" at bounding box center [162, 35] width 23 height 9
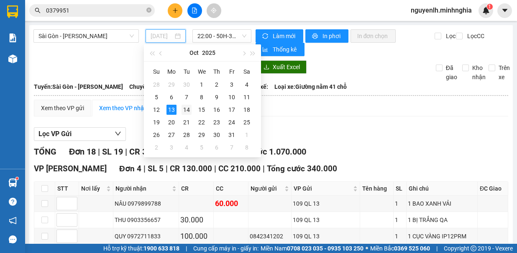
click at [186, 105] on div "14" at bounding box center [187, 110] width 10 height 10
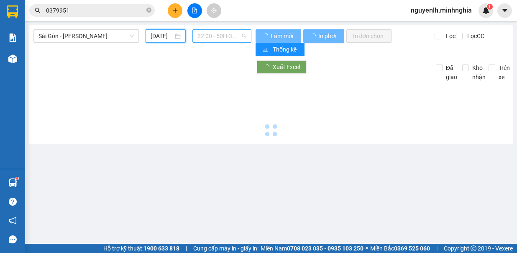
click at [214, 29] on div "22:00 - 50H-363.64" at bounding box center [222, 35] width 59 height 13
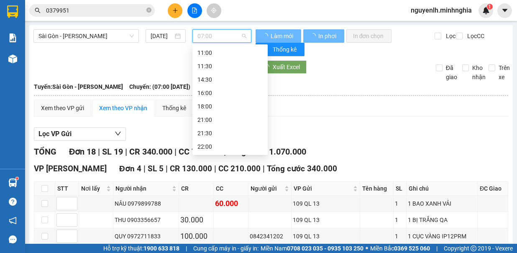
type input "[DATE]"
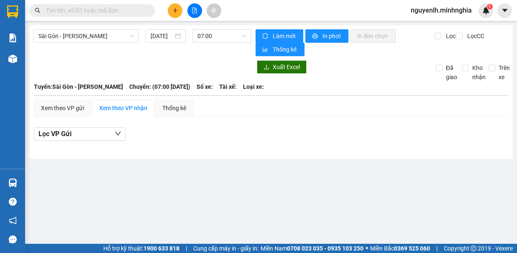
type input "[DATE]"
click at [230, 35] on span "07:00" at bounding box center [222, 36] width 49 height 13
